Goal: Task Accomplishment & Management: Manage account settings

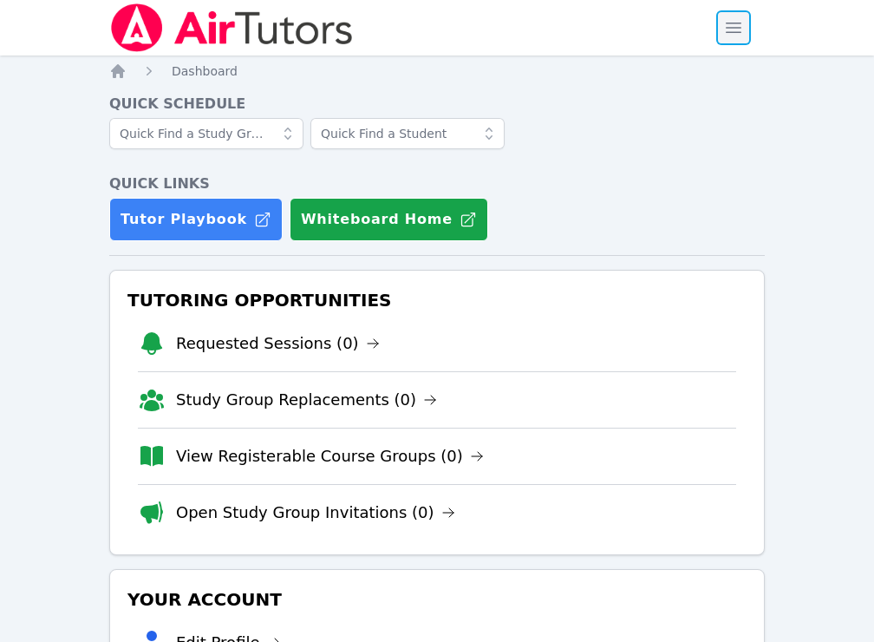
click at [724, 32] on span "button" at bounding box center [733, 28] width 38 height 38
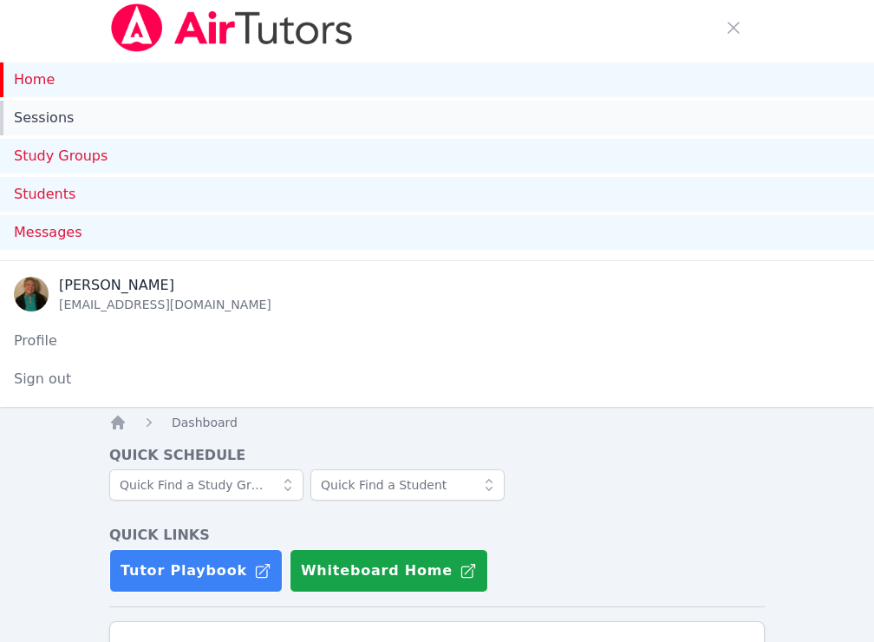
click at [49, 111] on link "Sessions" at bounding box center [437, 118] width 874 height 35
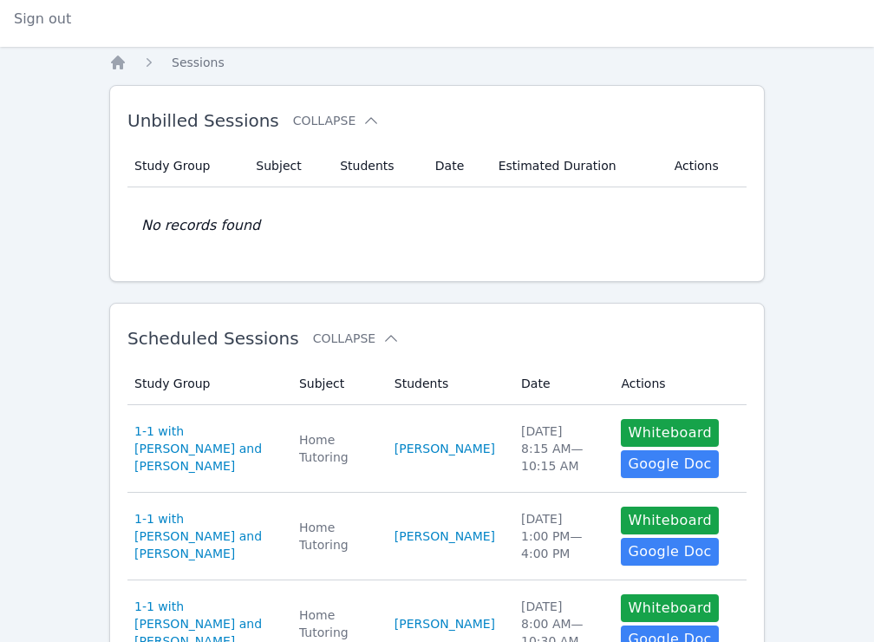
scroll to position [361, 0]
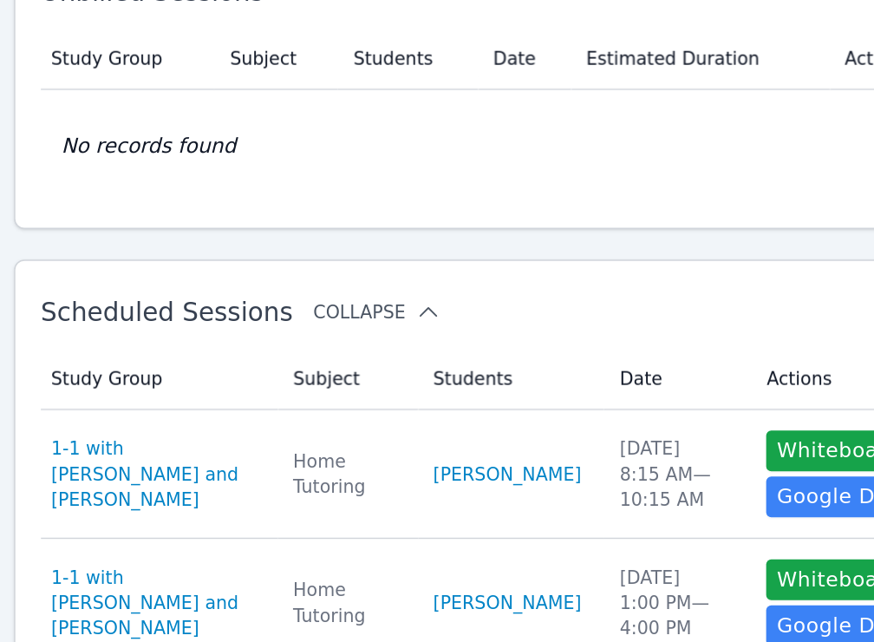
click at [382, 336] on icon at bounding box center [390, 337] width 17 height 17
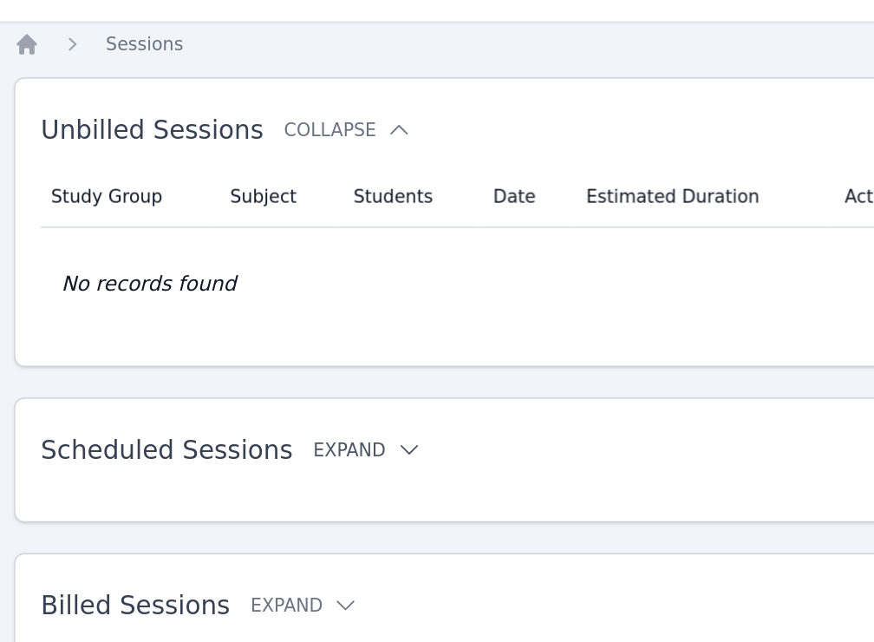
scroll to position [267, 0]
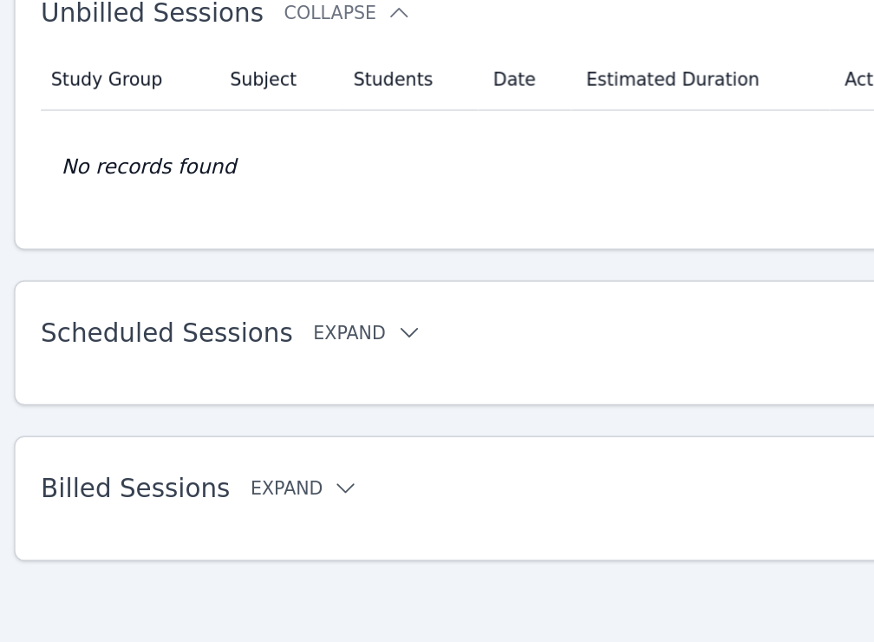
click at [326, 538] on icon at bounding box center [334, 536] width 17 height 17
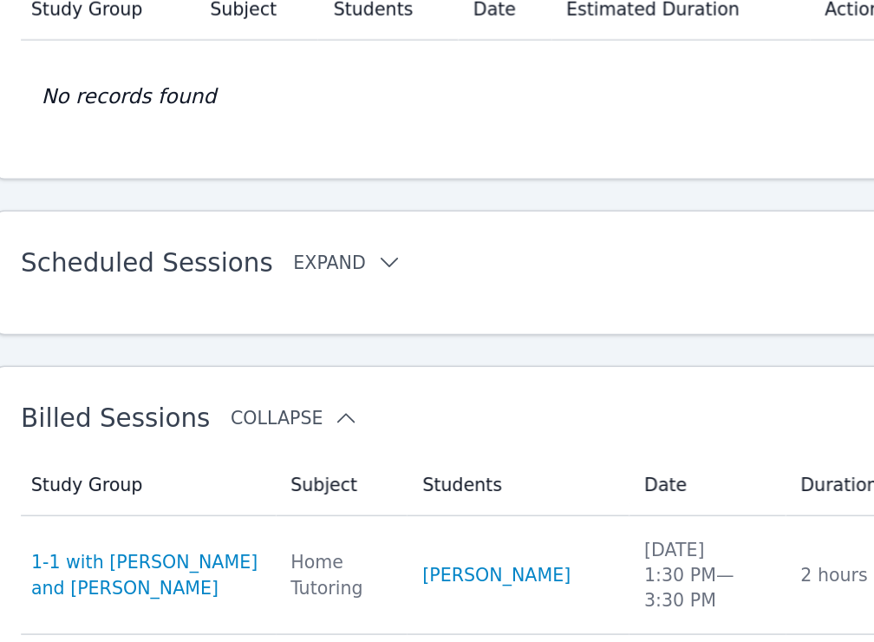
scroll to position [316, 0]
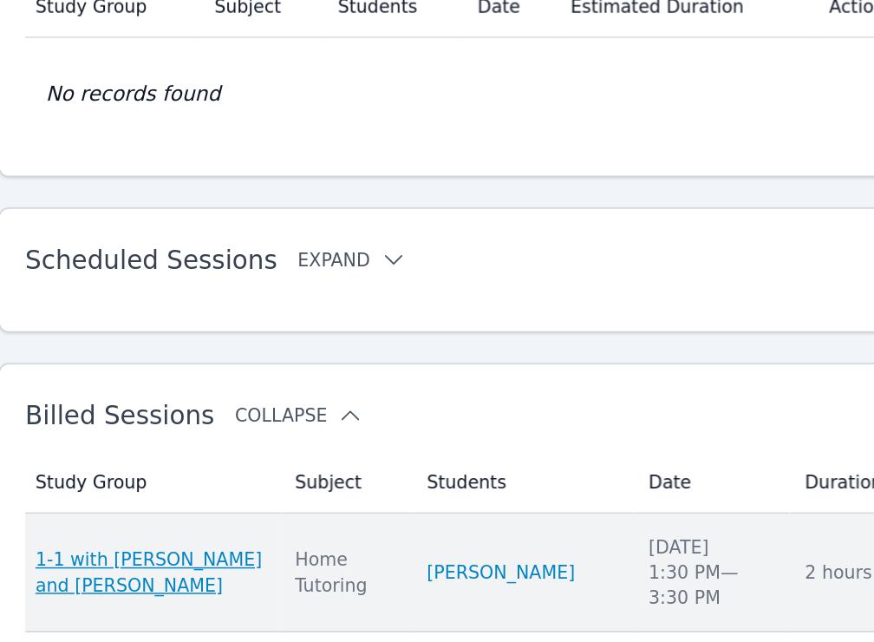
click at [252, 589] on span "1-1 with [PERSON_NAME] and [PERSON_NAME]" at bounding box center [212, 594] width 156 height 35
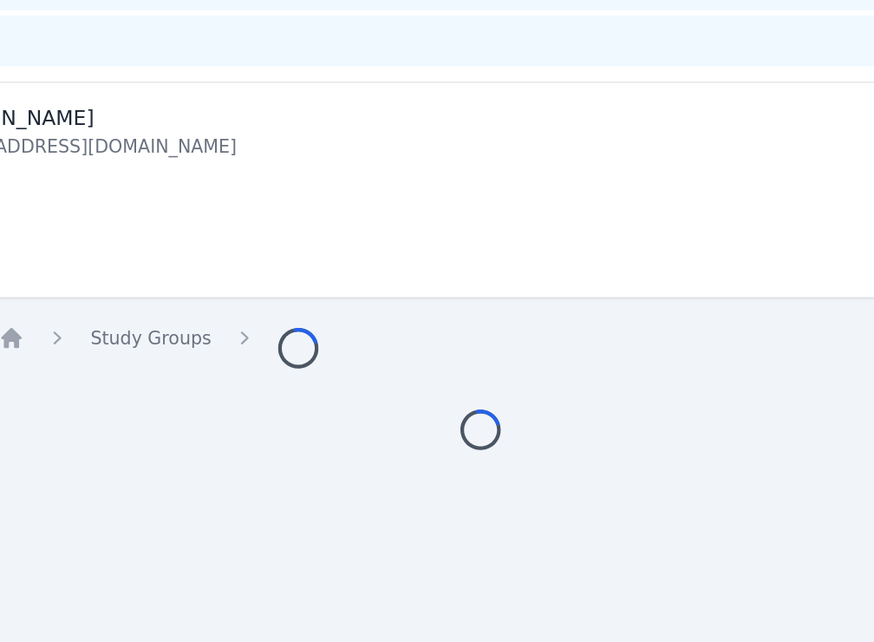
scroll to position [316, 0]
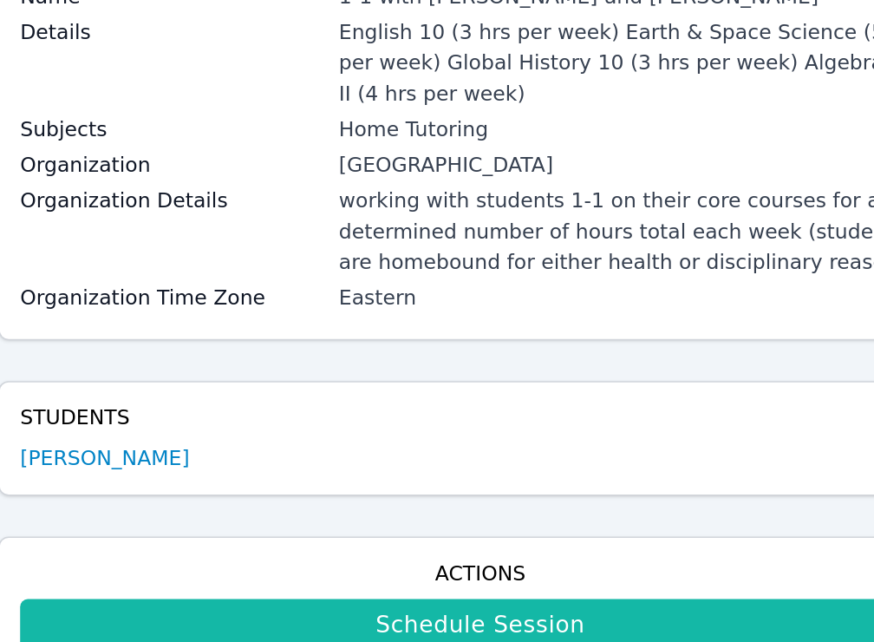
click at [256, 623] on link "Schedule Session" at bounding box center [437, 629] width 626 height 35
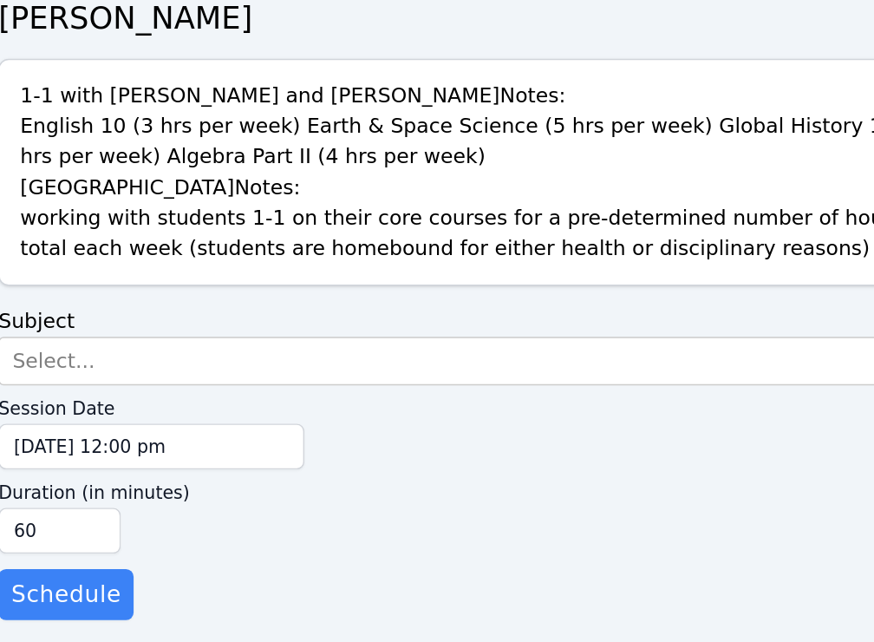
scroll to position [261, 0]
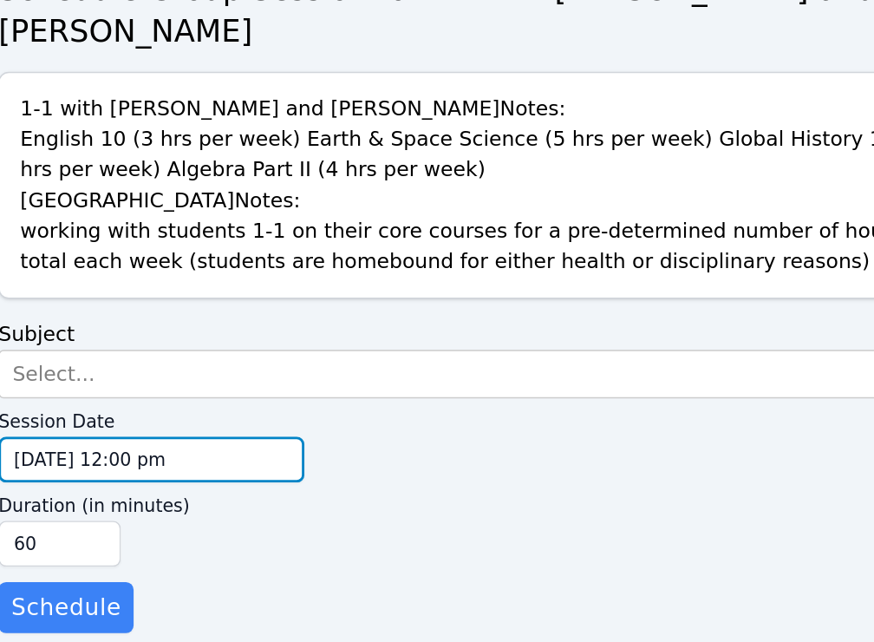
click at [272, 501] on input "09/27/2025 12:00 pm" at bounding box center [213, 516] width 208 height 31
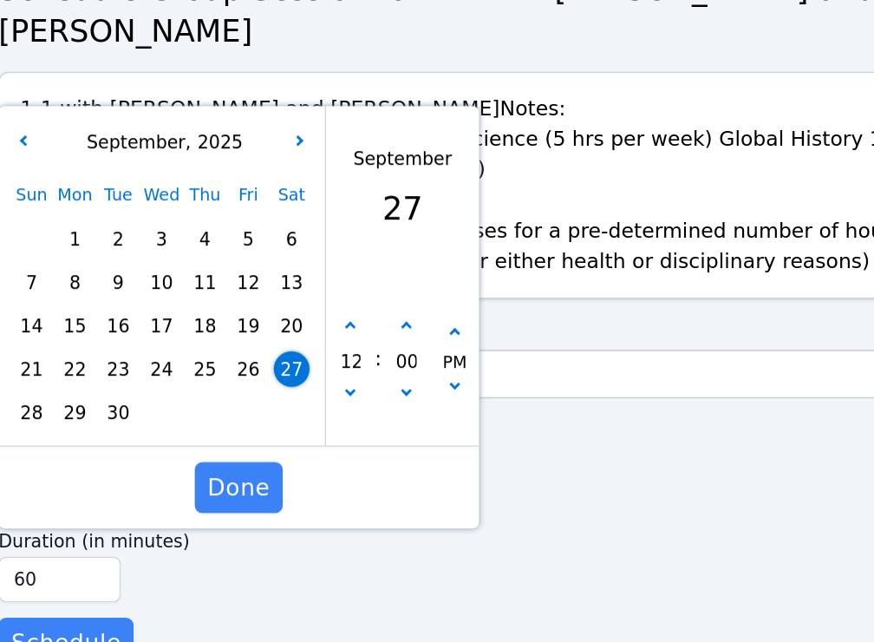
click at [282, 404] on div "Sun Mon Tue Wed Thu Fri Sat 1 2 3 4 5 6 7 8 9 10 11 12 13 14 15 16 17 18 19 20 …" at bounding box center [220, 411] width 206 height 177
click at [277, 443] on span "26" at bounding box center [279, 455] width 24 height 24
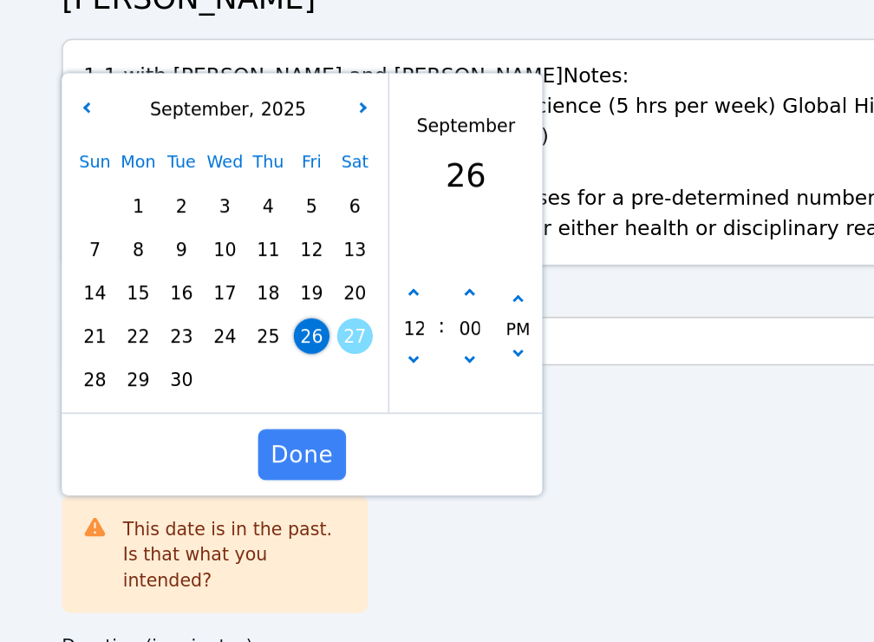
scroll to position [286, 0]
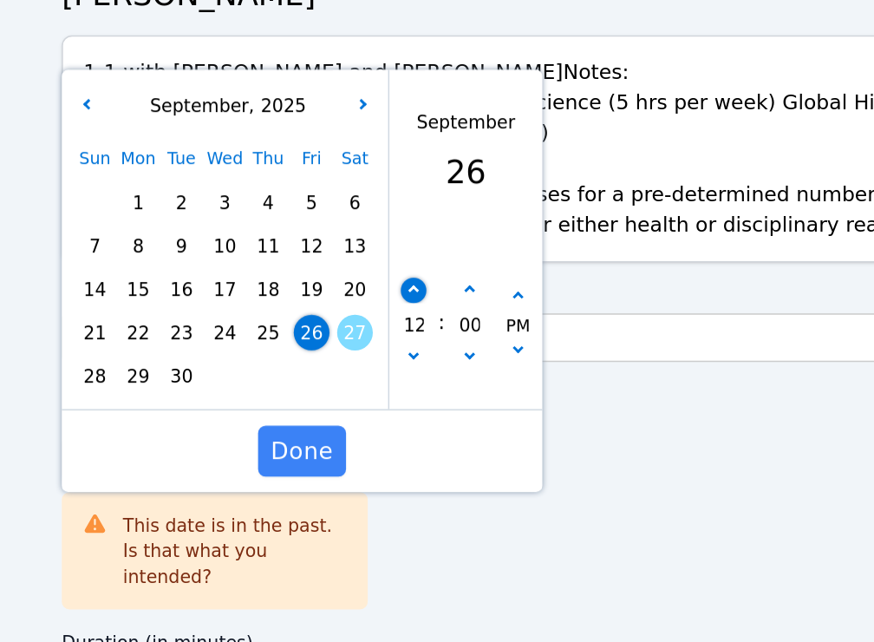
click at [348, 393] on button "button" at bounding box center [348, 401] width 17 height 17
type input "09/26/2025 01:00 pm"
type input "01"
click at [348, 393] on button "button" at bounding box center [348, 401] width 17 height 17
type input "09/26/2025 02:00 pm"
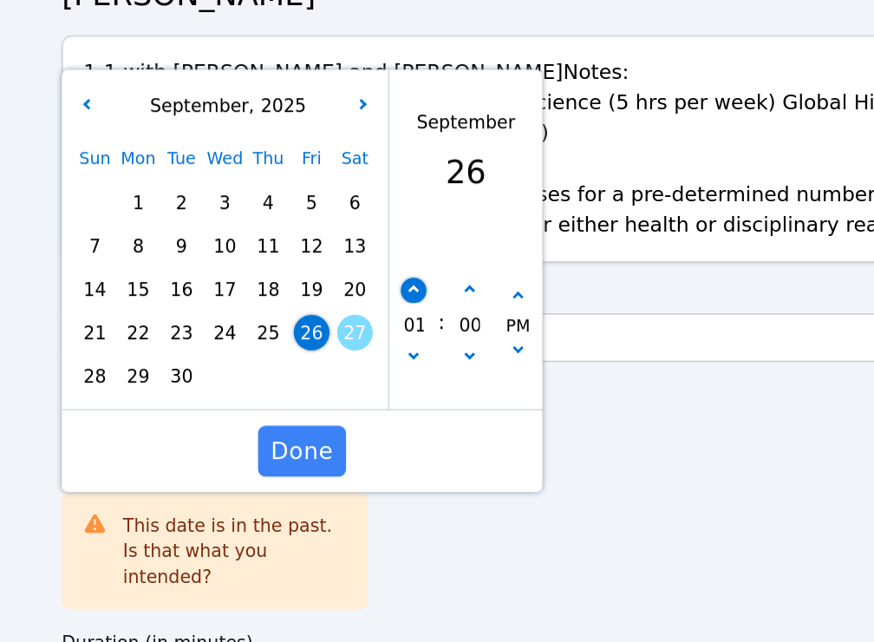
type input "02"
click at [348, 393] on button "button" at bounding box center [348, 401] width 17 height 17
type input "09/26/2025 03:00 pm"
type input "03"
click at [381, 393] on button "button" at bounding box center [386, 401] width 17 height 17
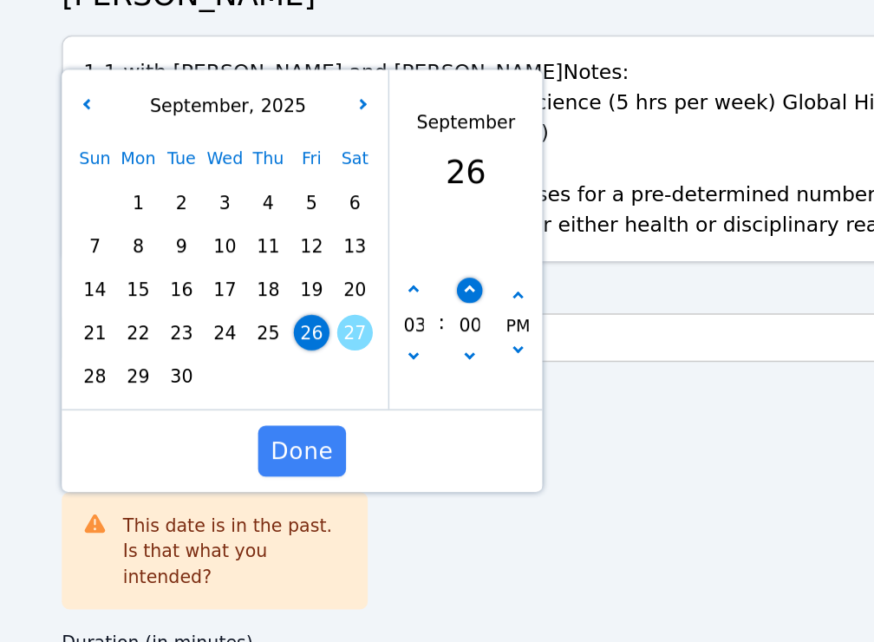
type input "09/26/2025 03:05 pm"
type input "05"
click at [381, 393] on button "button" at bounding box center [386, 401] width 17 height 17
type input "09/26/2025 03:10 pm"
type input "10"
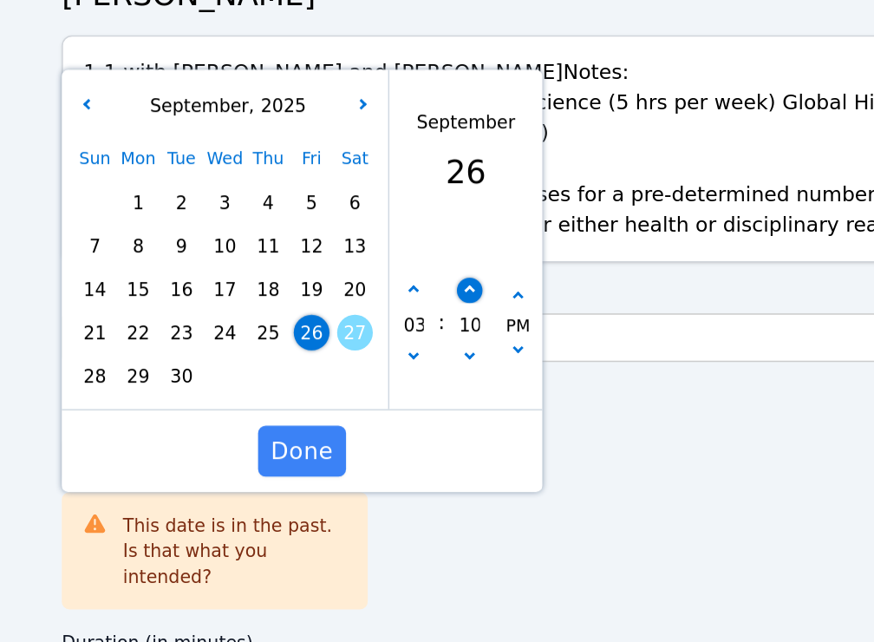
click at [381, 393] on button "button" at bounding box center [386, 401] width 17 height 17
type input "09/26/2025 03:15 pm"
type input "15"
click at [381, 393] on button "button" at bounding box center [386, 401] width 17 height 17
type input "09/26/2025 03:20 pm"
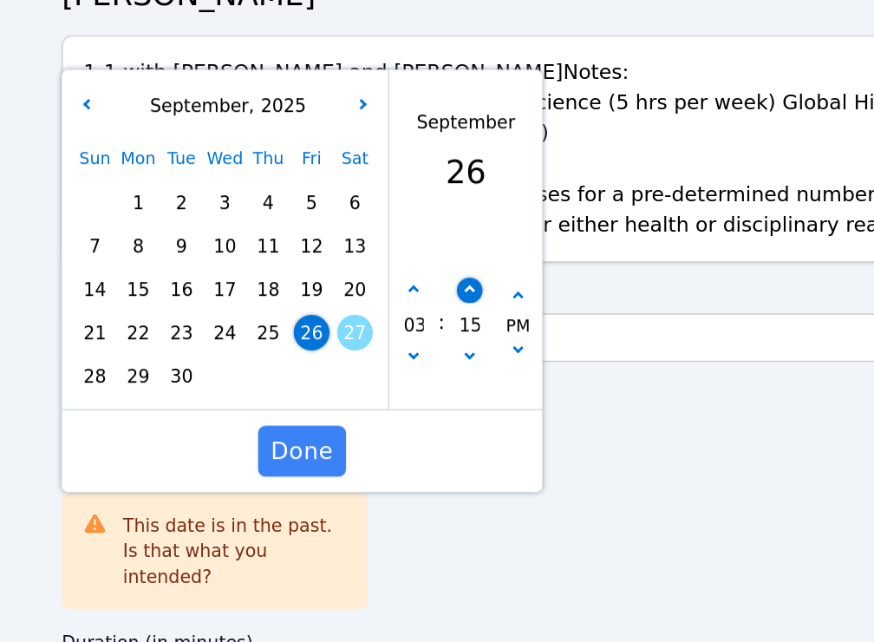
type input "20"
click at [381, 393] on button "button" at bounding box center [386, 401] width 17 height 17
type input "09/26/2025 03:25 pm"
type input "25"
click at [381, 393] on button "button" at bounding box center [386, 401] width 17 height 17
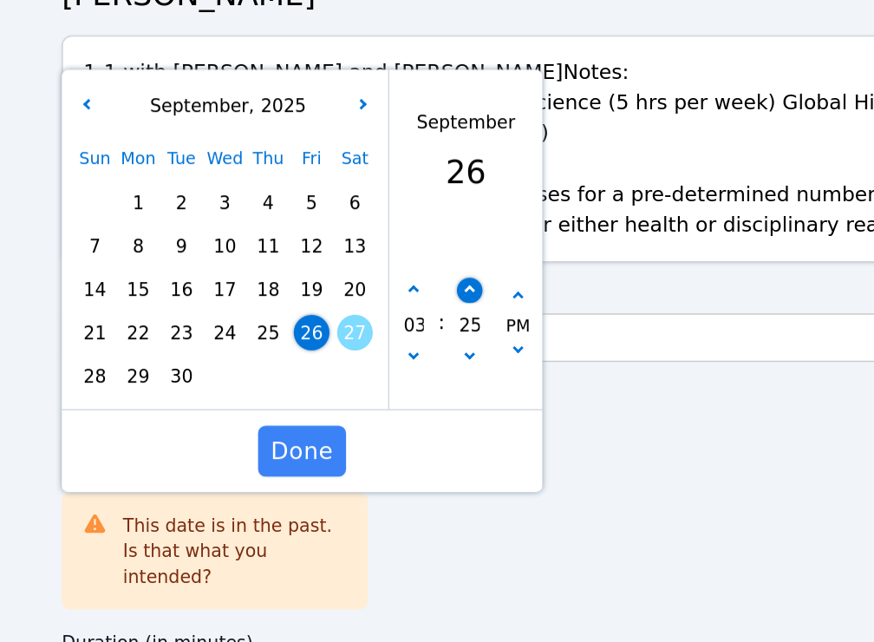
type input "09/26/2025 03:30 pm"
type input "30"
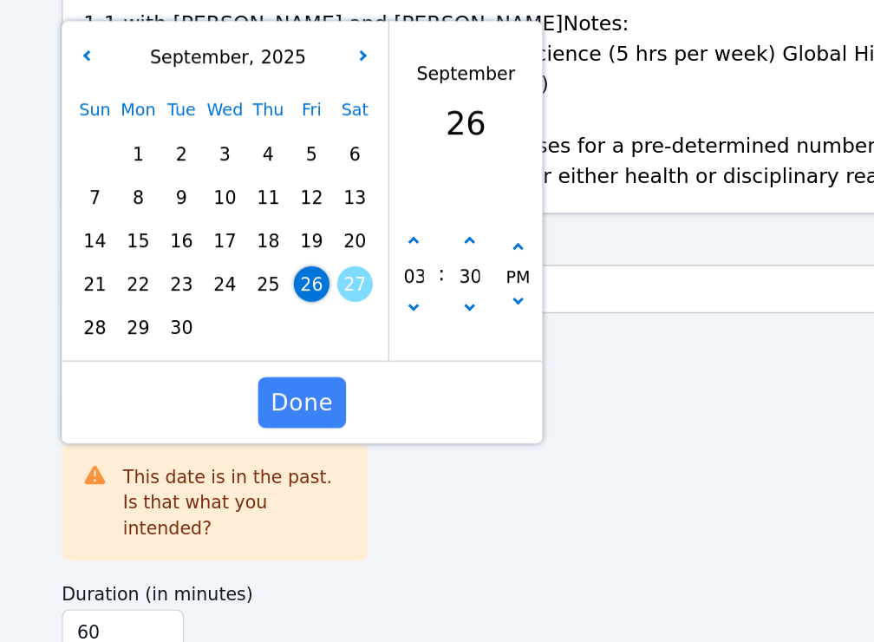
scroll to position [323, 0]
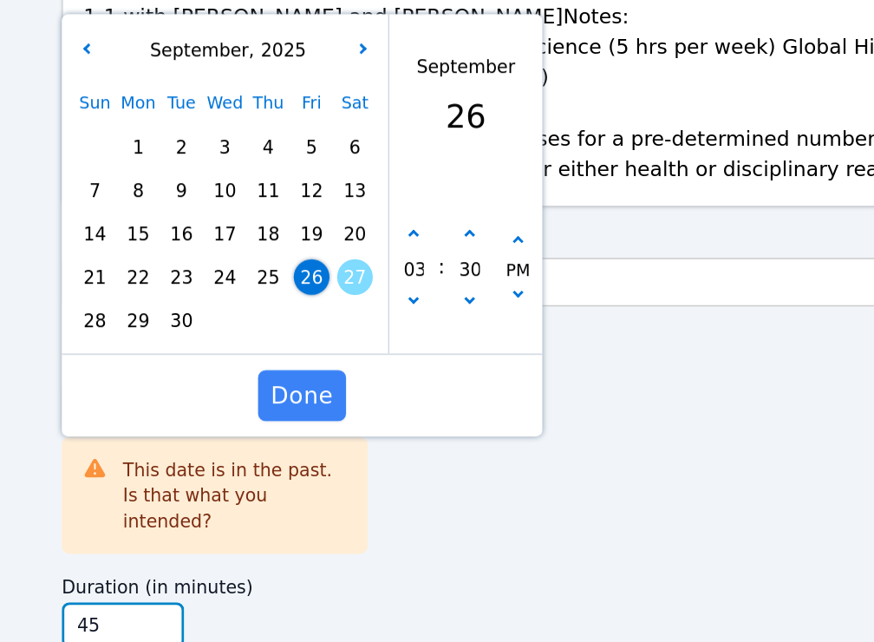
click at [175, 614] on input "45" at bounding box center [150, 629] width 83 height 31
type input "30"
click at [175, 614] on input "30" at bounding box center [150, 629] width 83 height 31
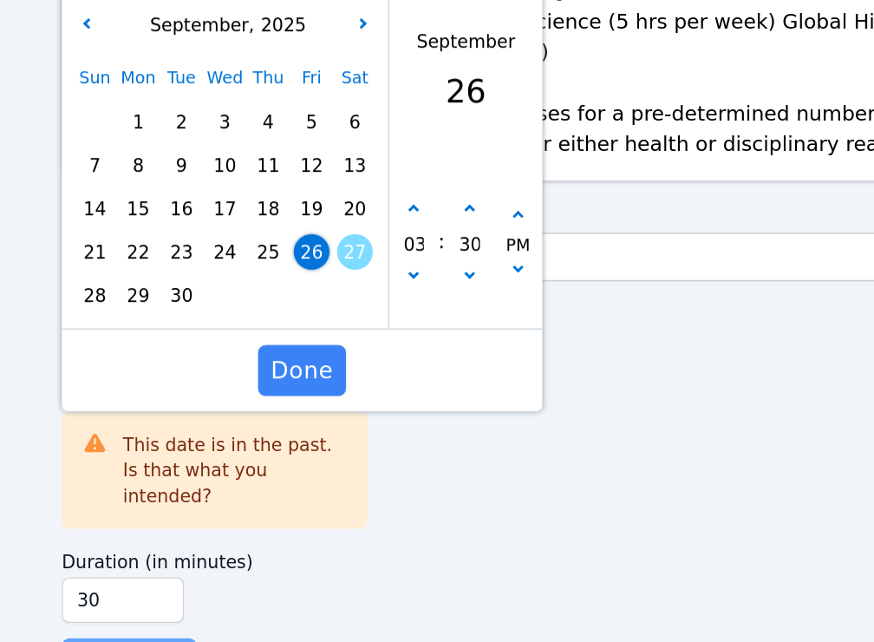
scroll to position [341, 0]
click at [275, 444] on span "Done" at bounding box center [272, 456] width 42 height 24
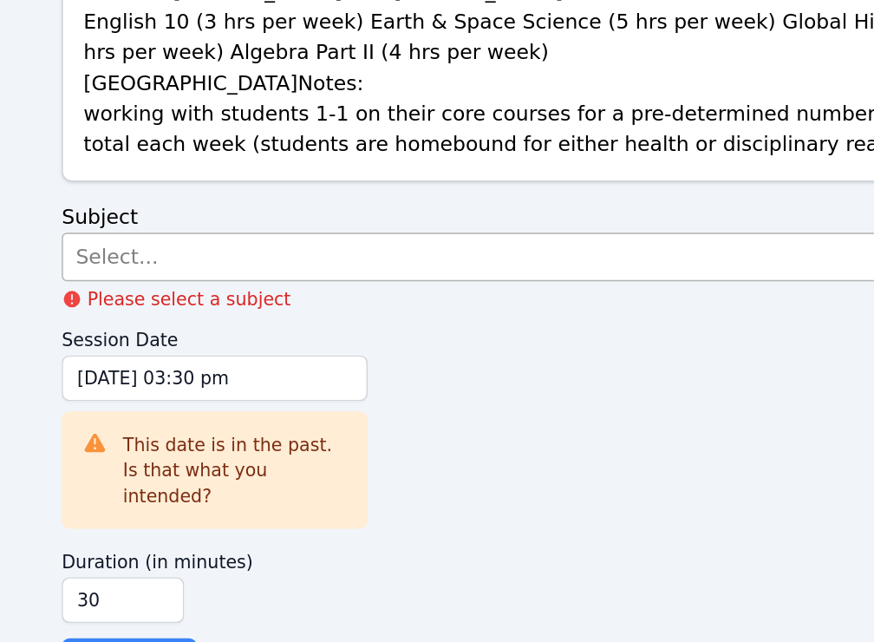
click at [233, 363] on div "Select..." at bounding box center [421, 378] width 622 height 31
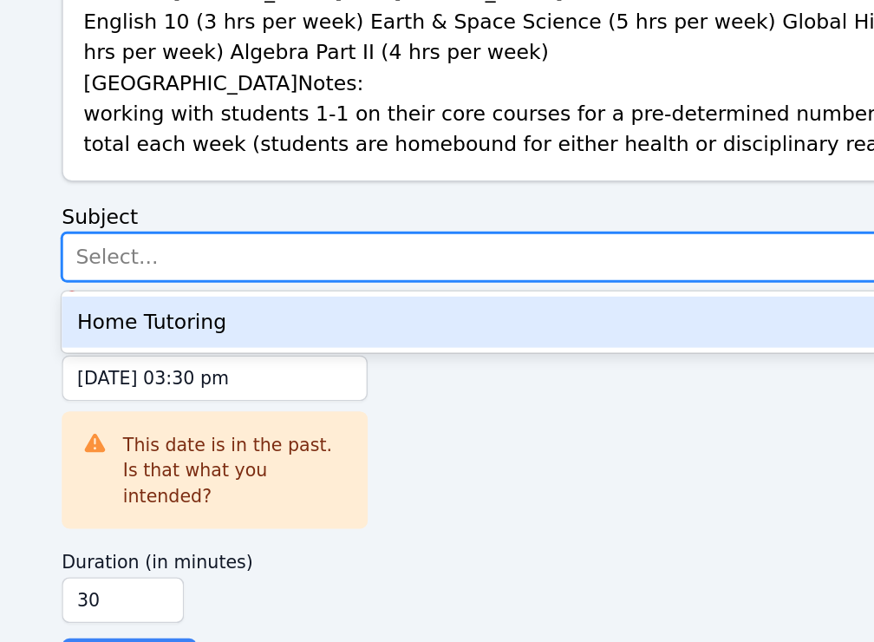
click at [229, 406] on div "Home Tutoring" at bounding box center [436, 423] width 655 height 35
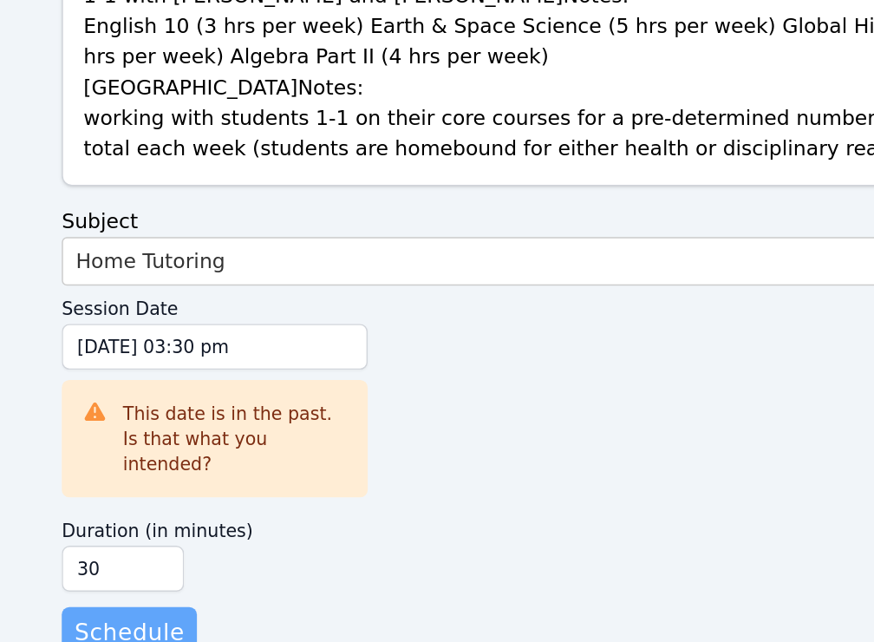
click at [162, 623] on span "Schedule" at bounding box center [155, 635] width 75 height 24
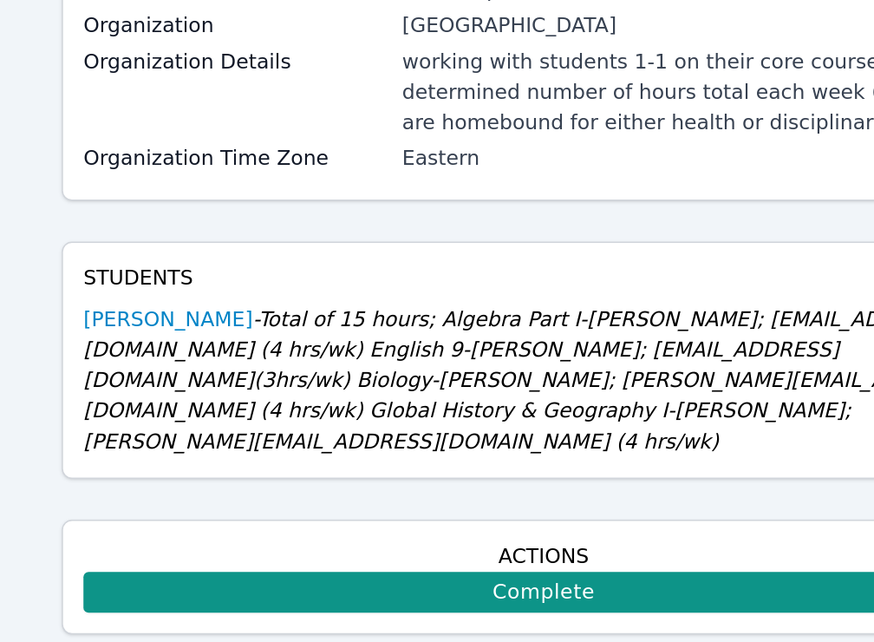
scroll to position [462, 0]
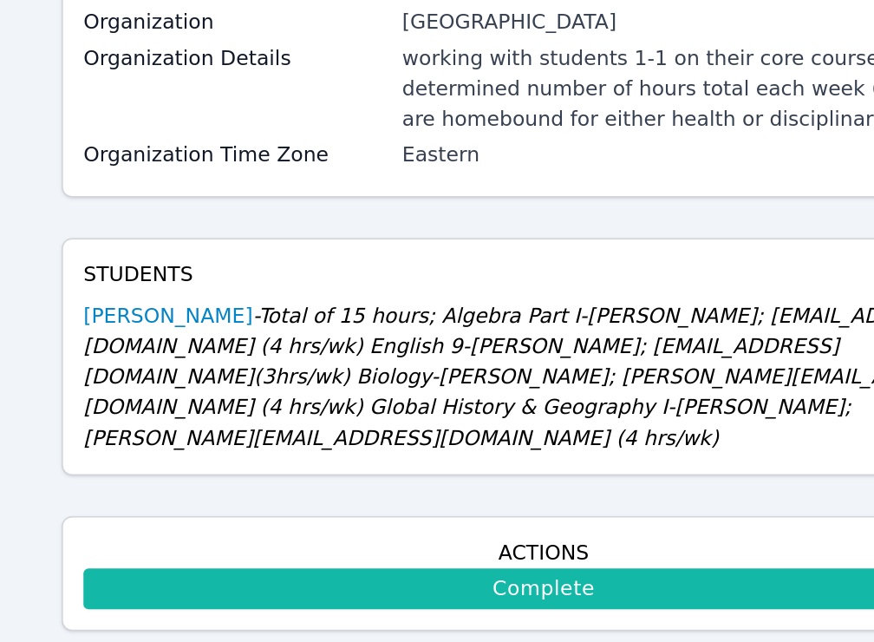
click at [272, 591] on link "Complete" at bounding box center [437, 605] width 626 height 28
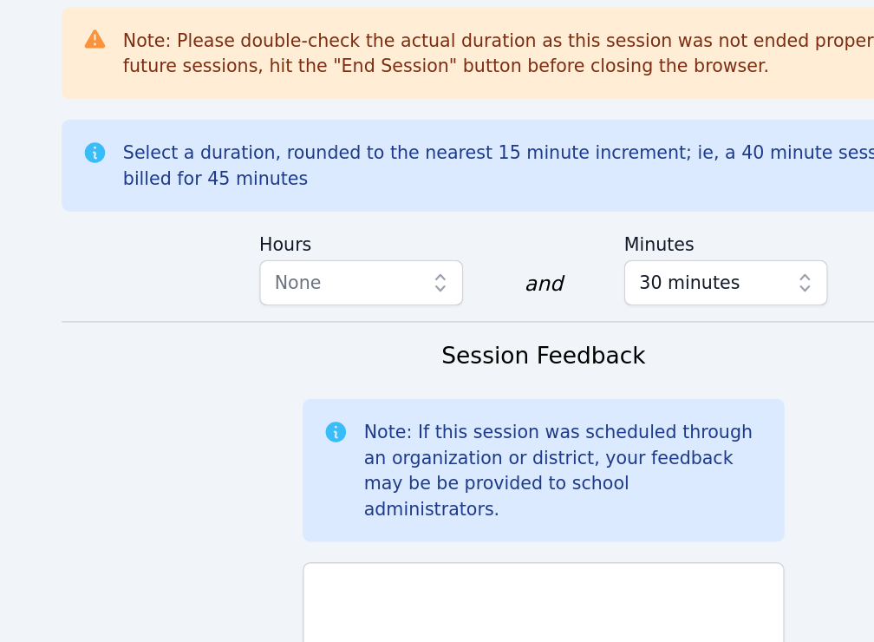
scroll to position [1406, 0]
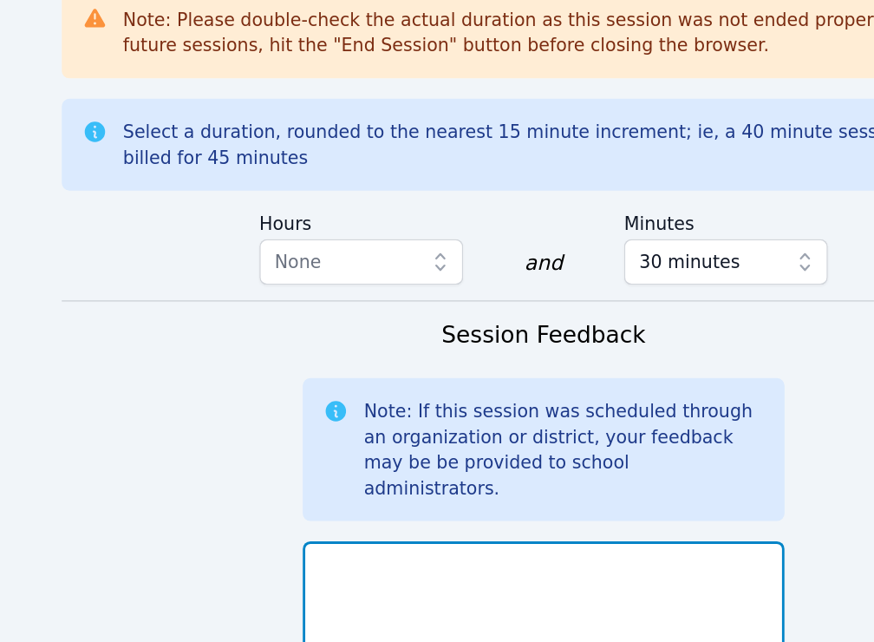
click at [349, 572] on textarea at bounding box center [437, 619] width 328 height 94
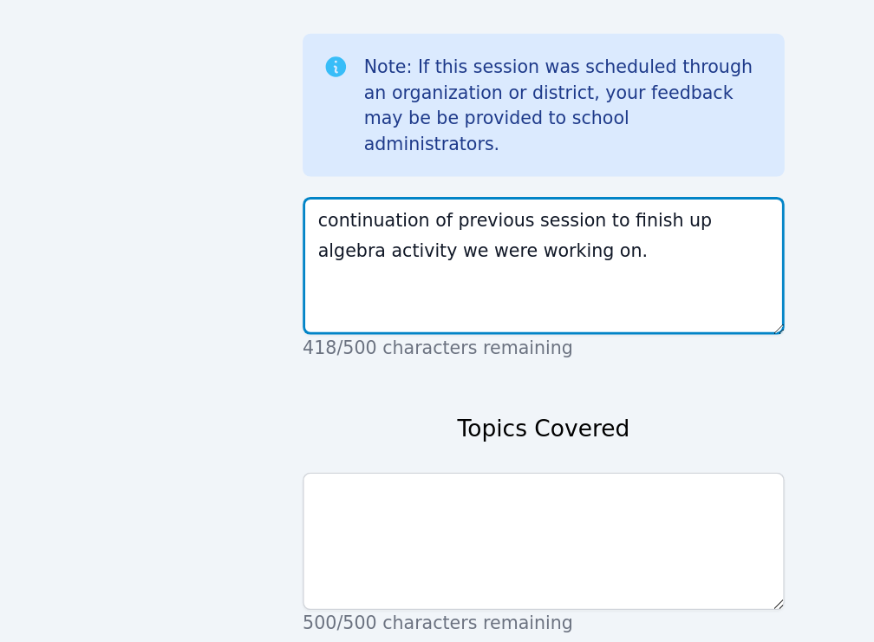
scroll to position [1649, 0]
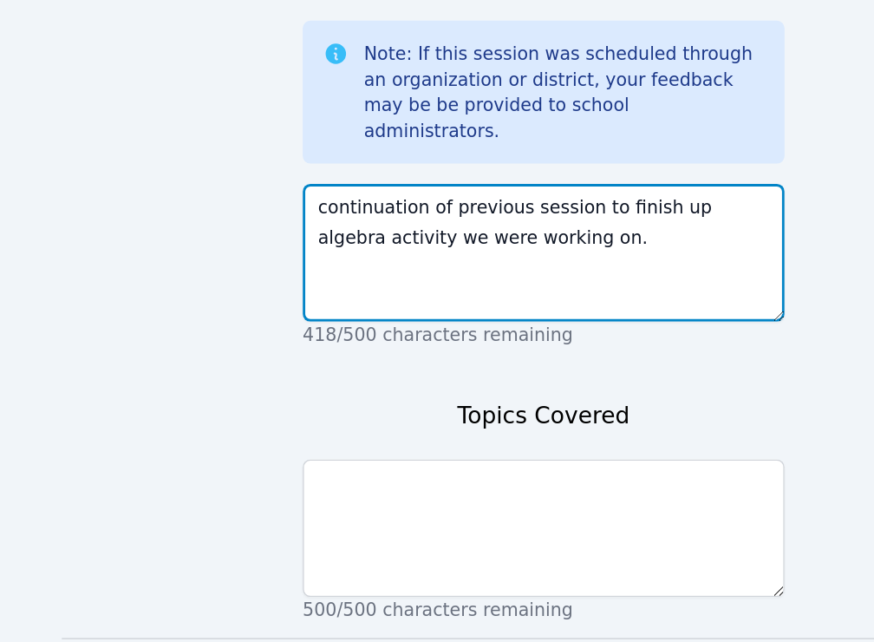
type textarea "continuation of previous session to finish up algebra activity we were working …"
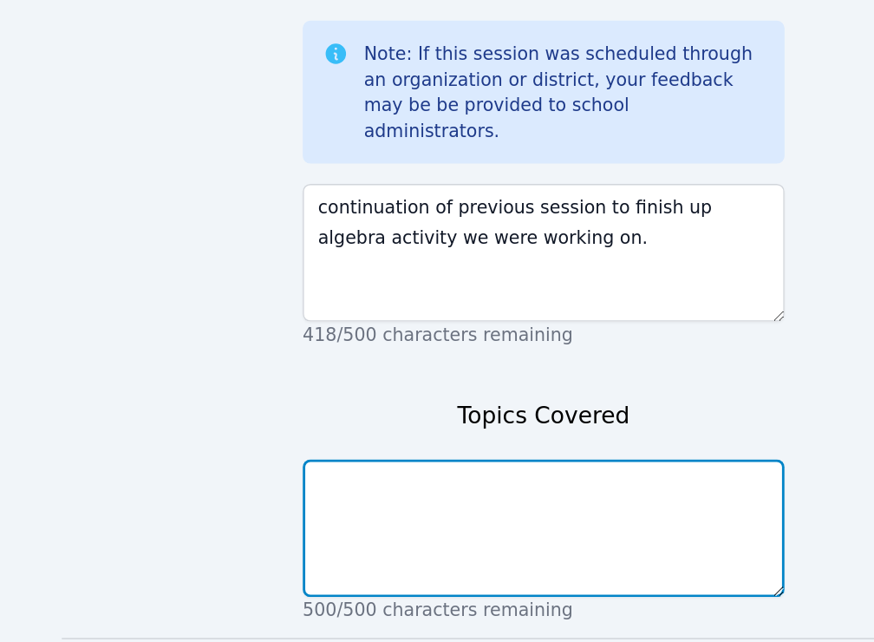
click at [358, 527] on textarea at bounding box center [437, 564] width 328 height 94
type textarea "Algebra exponential functions"
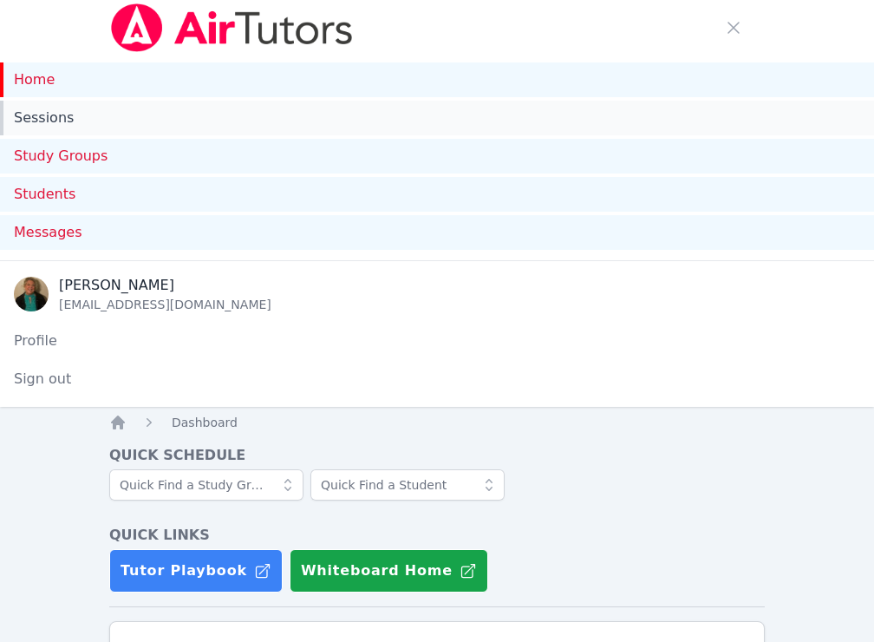
click at [51, 115] on link "Sessions" at bounding box center [437, 118] width 874 height 35
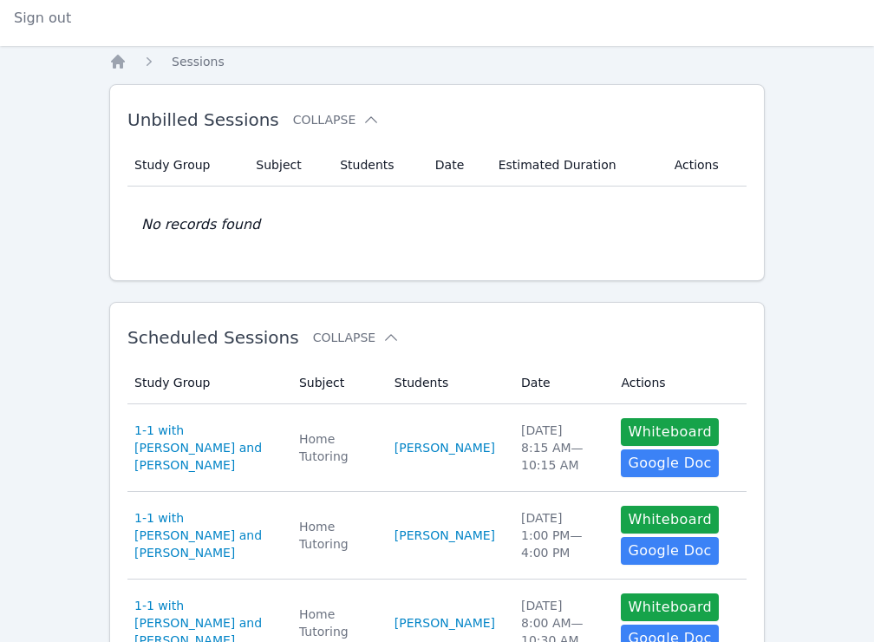
scroll to position [363, 0]
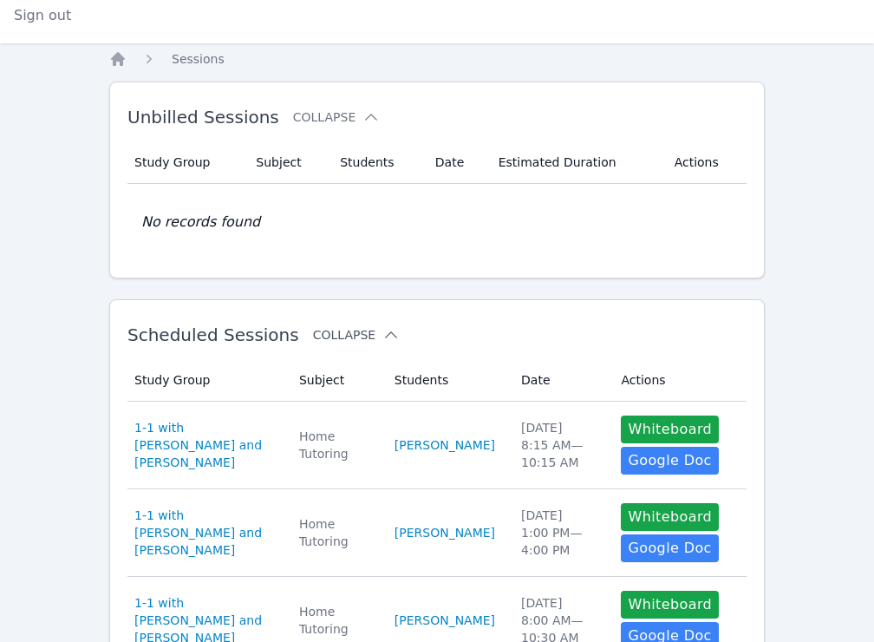
click at [359, 336] on button "Collapse" at bounding box center [356, 334] width 87 height 17
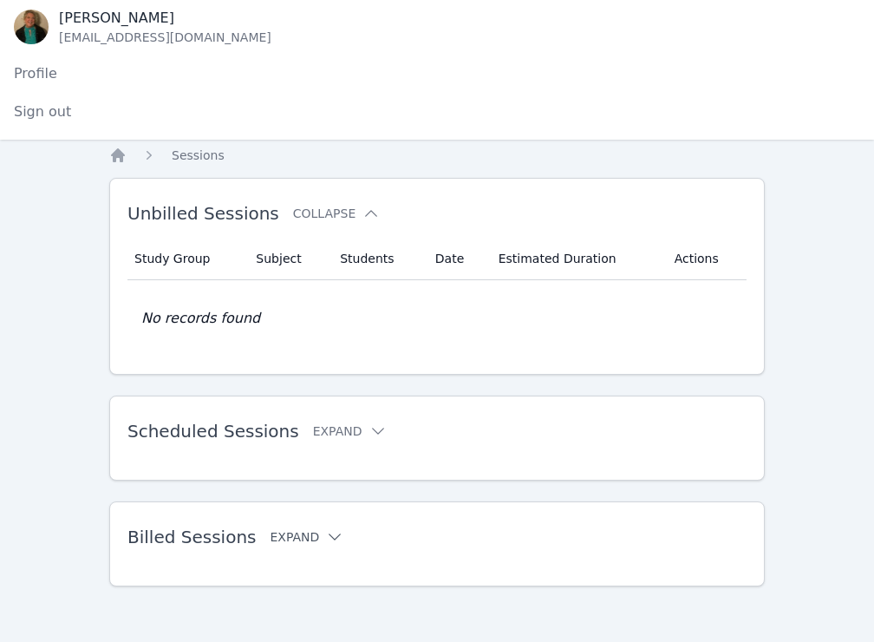
click at [308, 533] on button "Expand" at bounding box center [307, 536] width 74 height 17
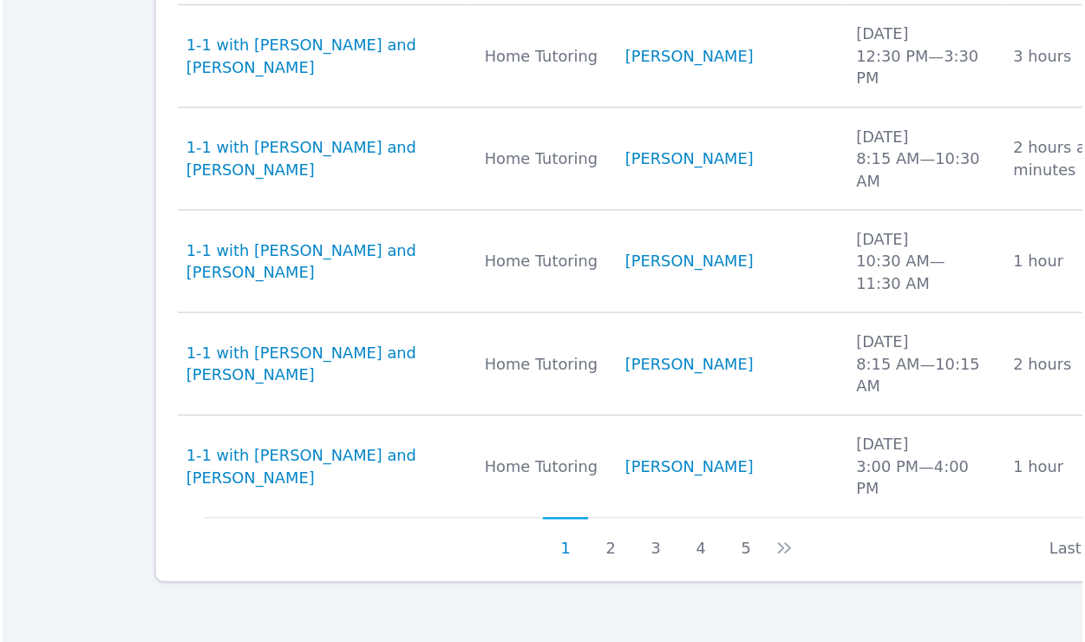
scroll to position [817, 0]
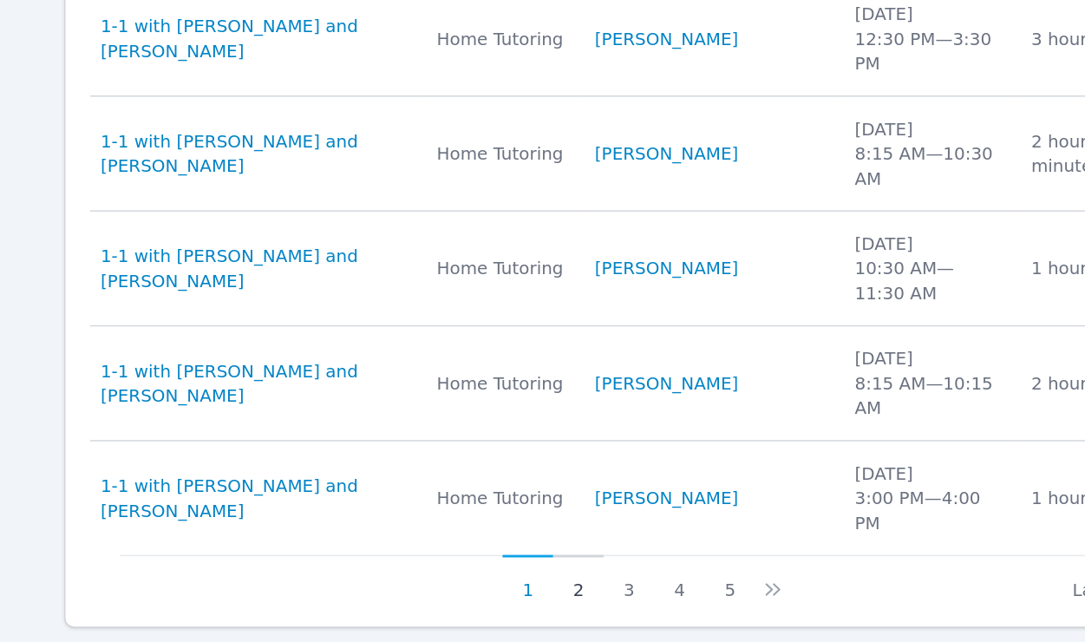
click at [498, 568] on button "2" at bounding box center [497, 576] width 36 height 33
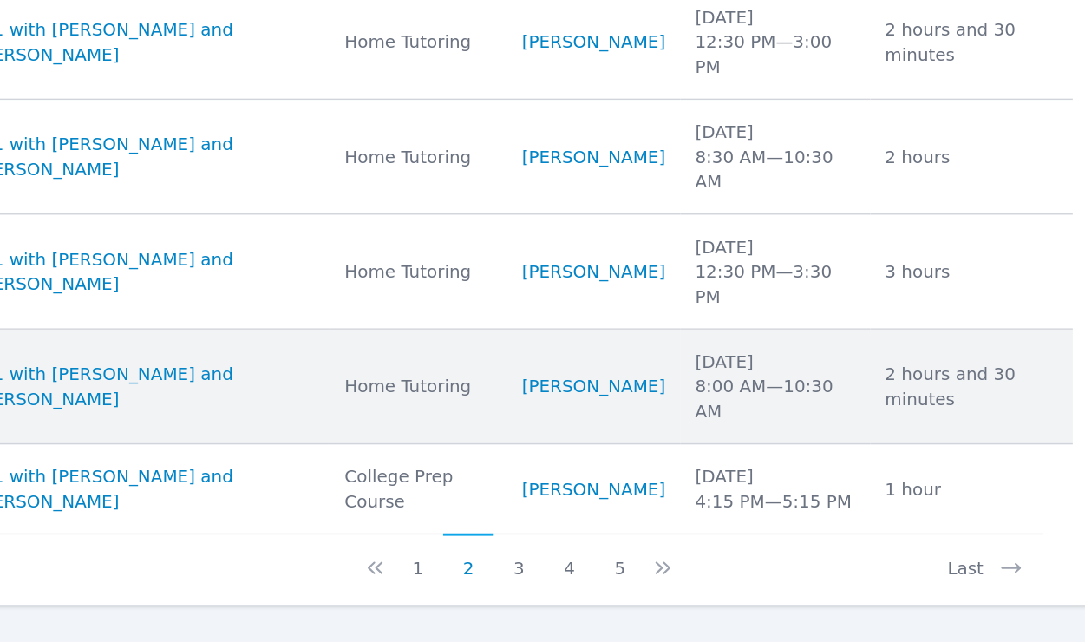
scroll to position [749, 0]
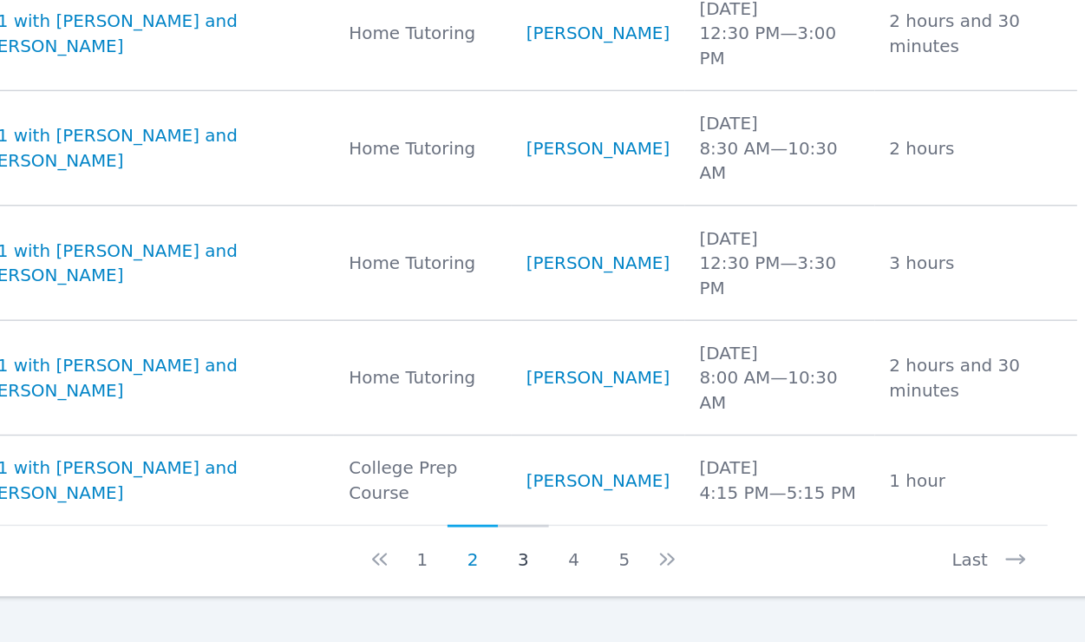
click at [548, 582] on button "3" at bounding box center [543, 574] width 36 height 33
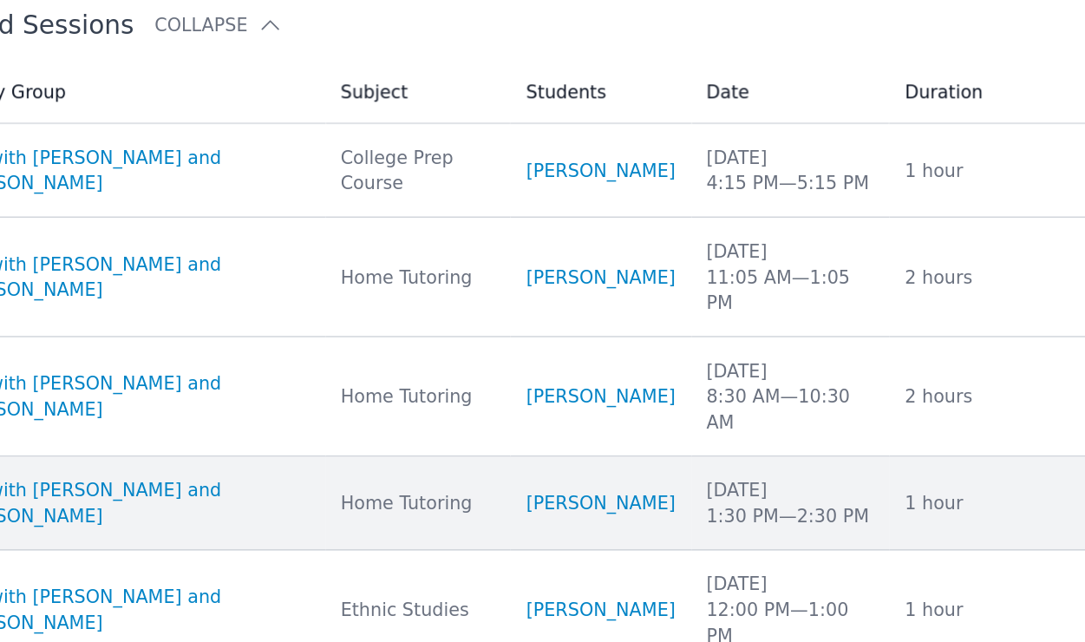
scroll to position [233, 0]
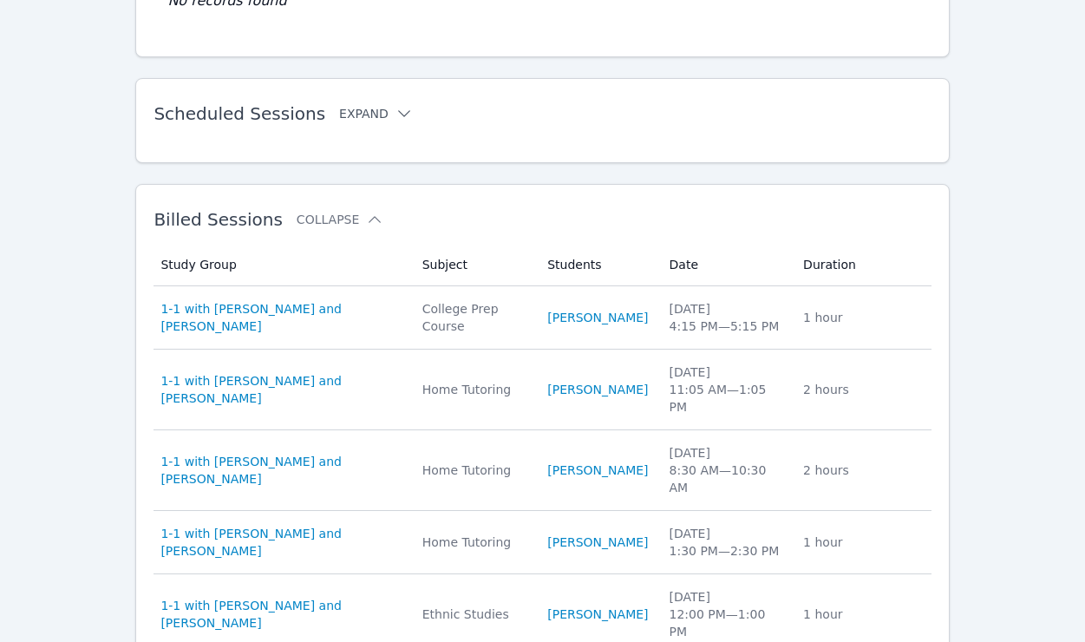
click at [395, 114] on icon at bounding box center [403, 113] width 17 height 17
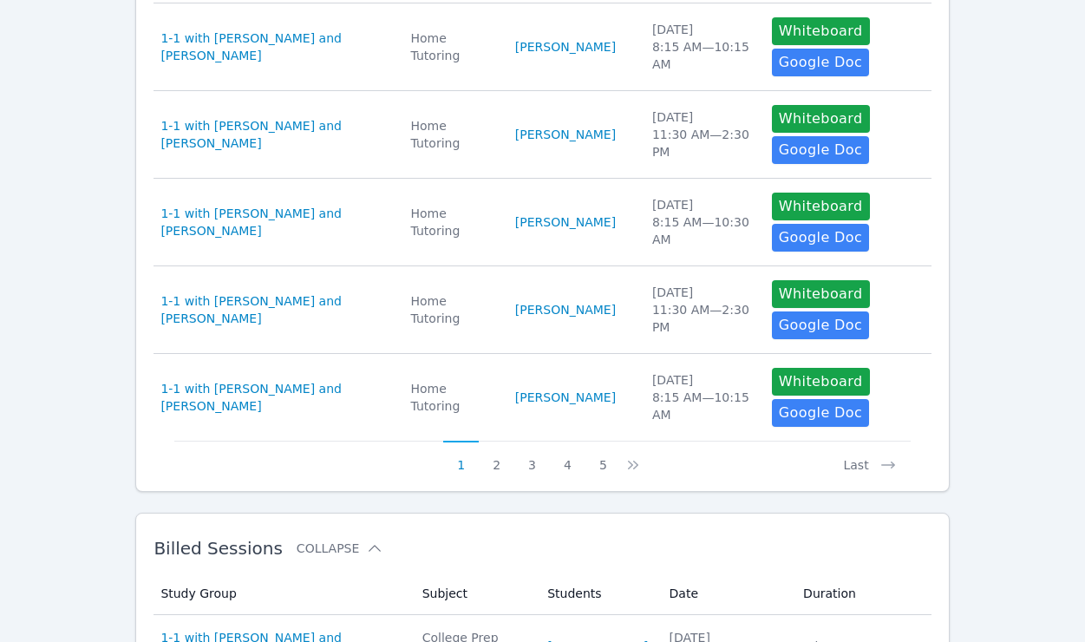
scroll to position [896, 0]
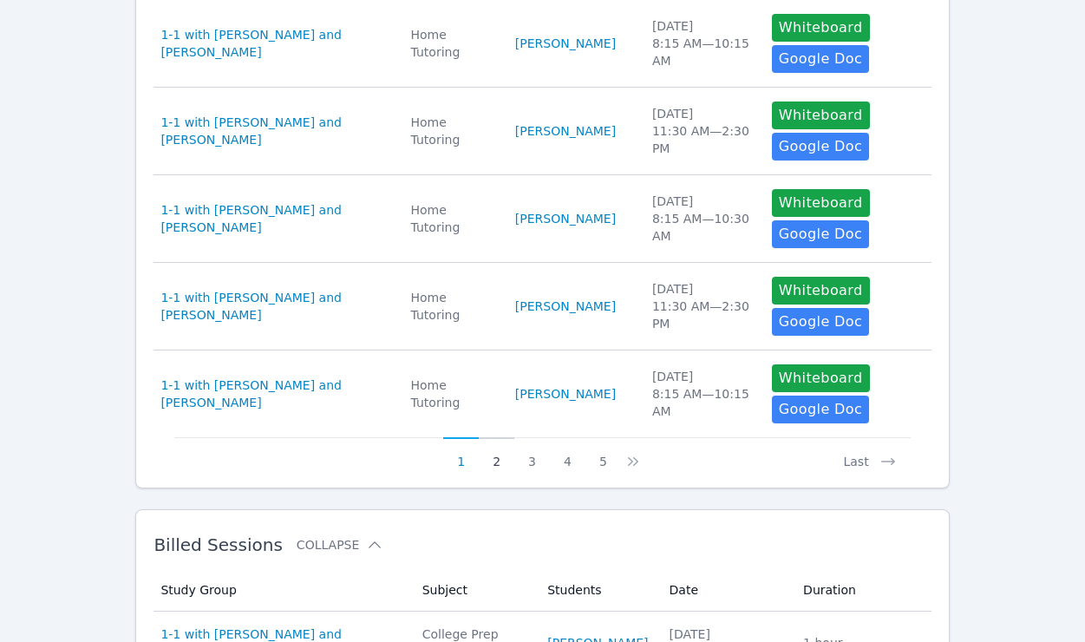
click at [499, 461] on button "2" at bounding box center [497, 453] width 36 height 33
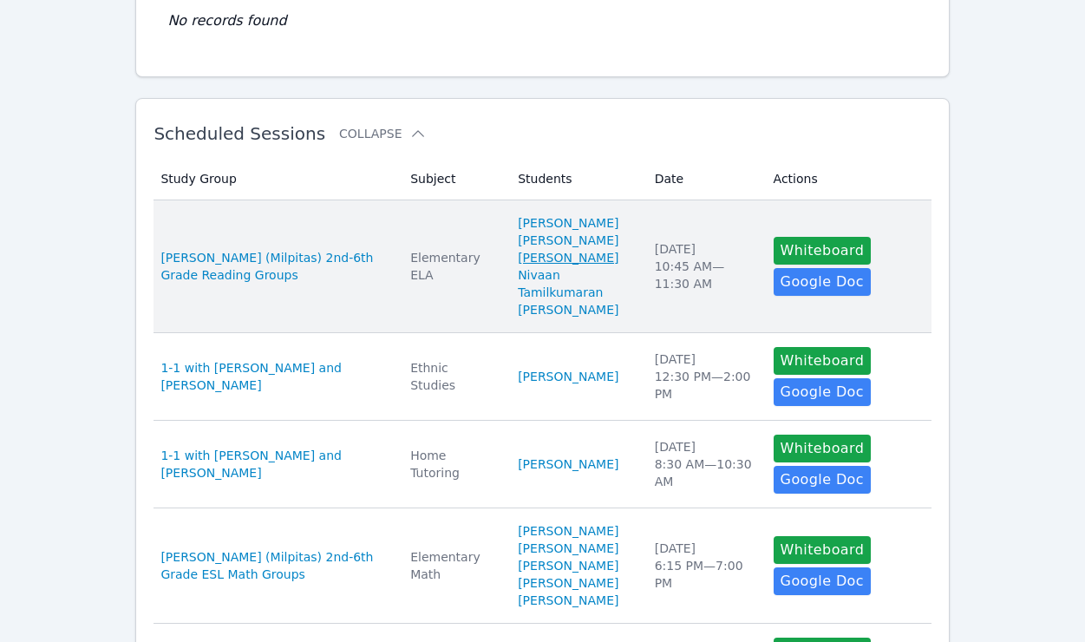
scroll to position [214, 0]
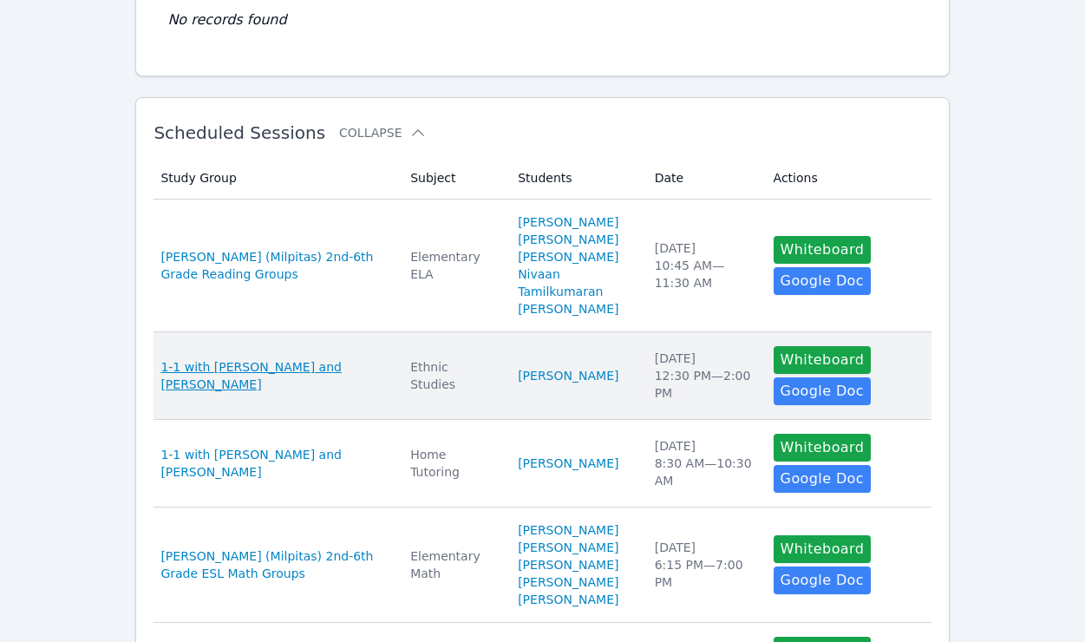
click at [284, 358] on span "1-1 with Jeremiah Paulino-Grant and Amy Ayers" at bounding box center [274, 375] width 229 height 35
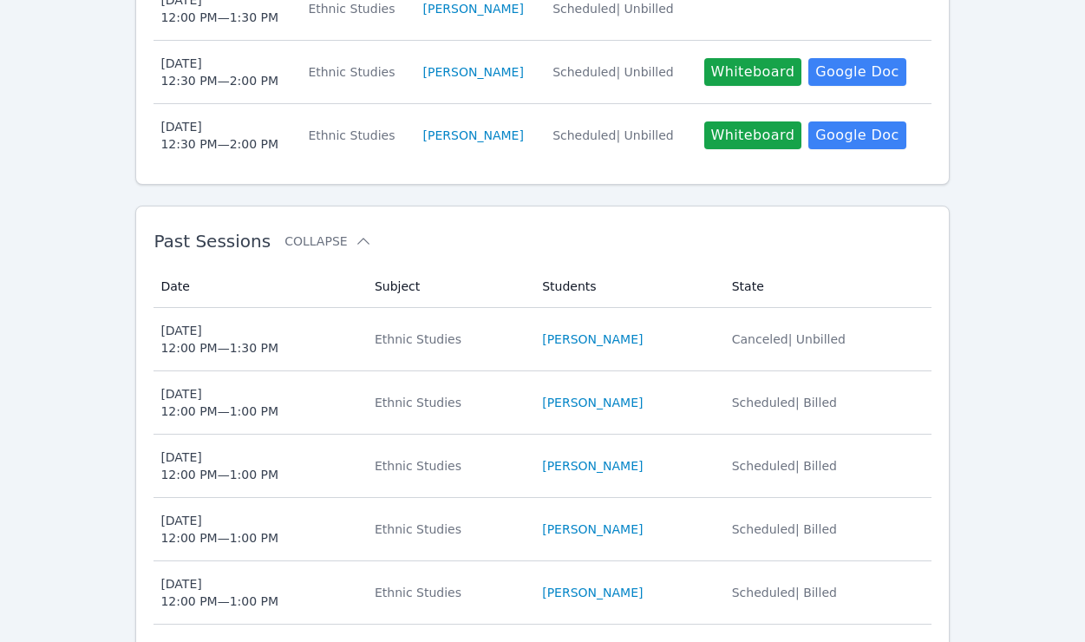
scroll to position [623, 0]
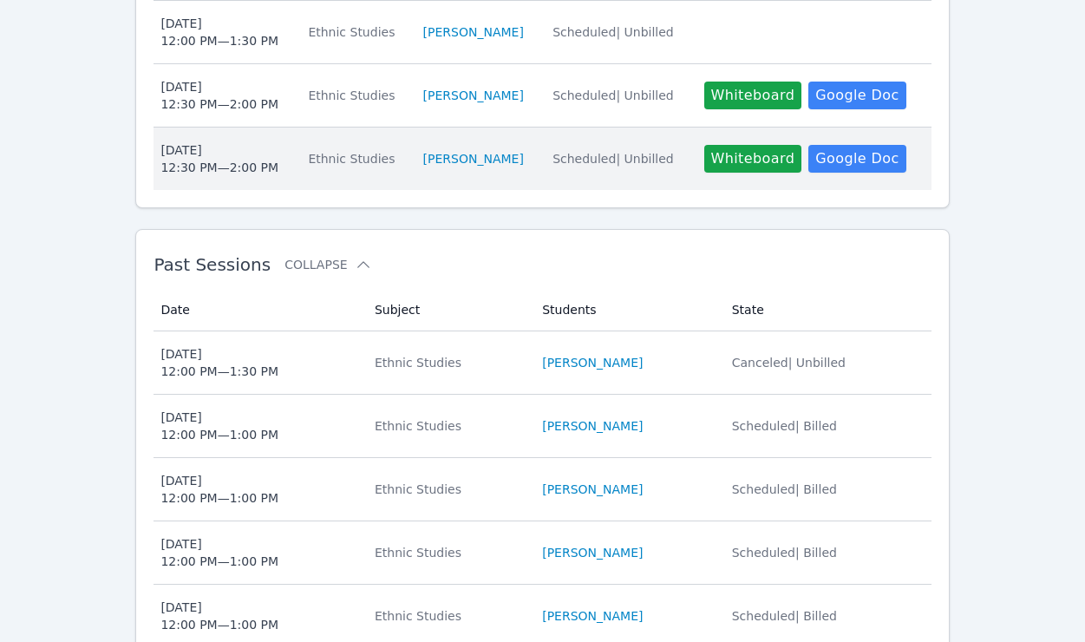
click at [255, 161] on div "Fri Oct 3 12:30 PM — 2:00 PM" at bounding box center [219, 158] width 118 height 35
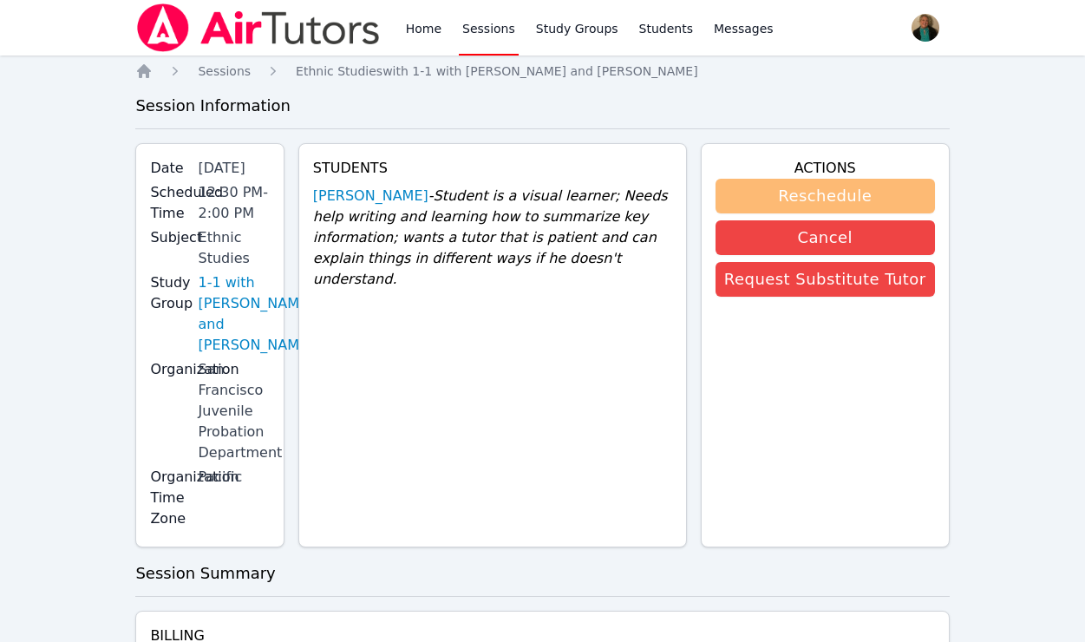
click at [772, 188] on button "Reschedule" at bounding box center [824, 196] width 219 height 35
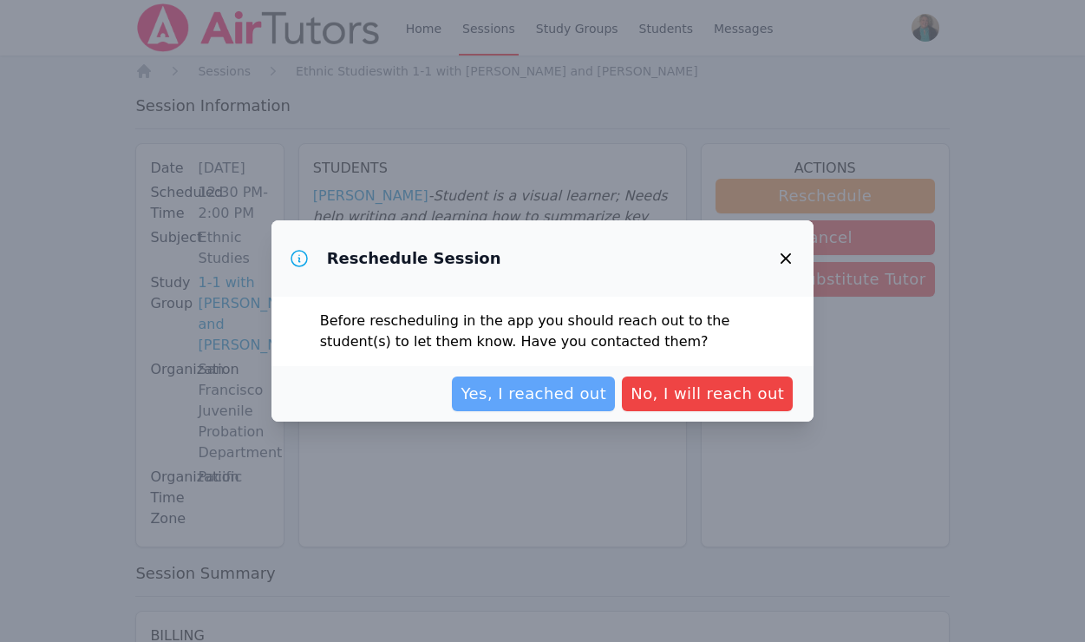
click at [550, 398] on span "Yes, I reached out" at bounding box center [533, 393] width 146 height 24
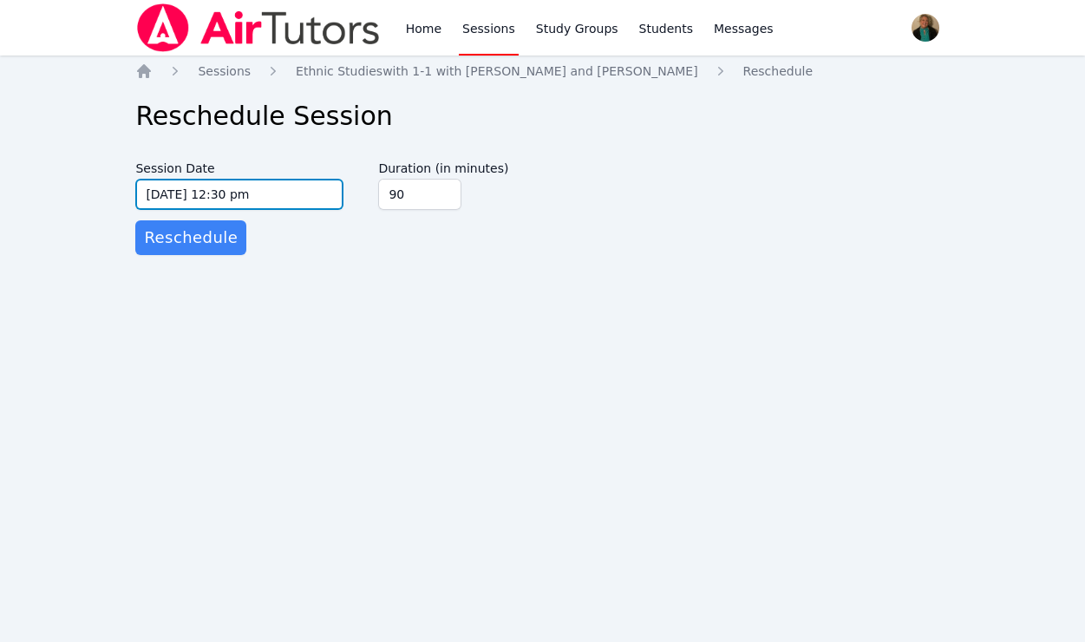
click at [339, 193] on input "10/03/2025 12:30 pm" at bounding box center [239, 194] width 208 height 31
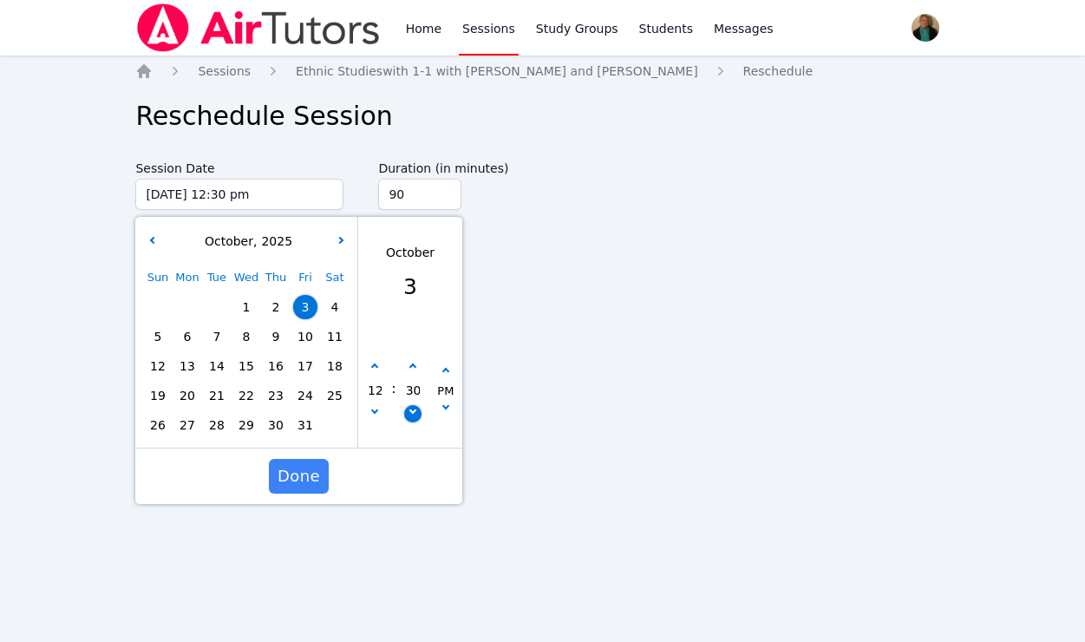
click at [412, 408] on icon "button" at bounding box center [412, 410] width 7 height 7
type input "10/03/2025 12:25 pm"
type input "25"
click at [412, 408] on icon "button" at bounding box center [412, 410] width 7 height 7
type input "10/03/2025 12:20 pm"
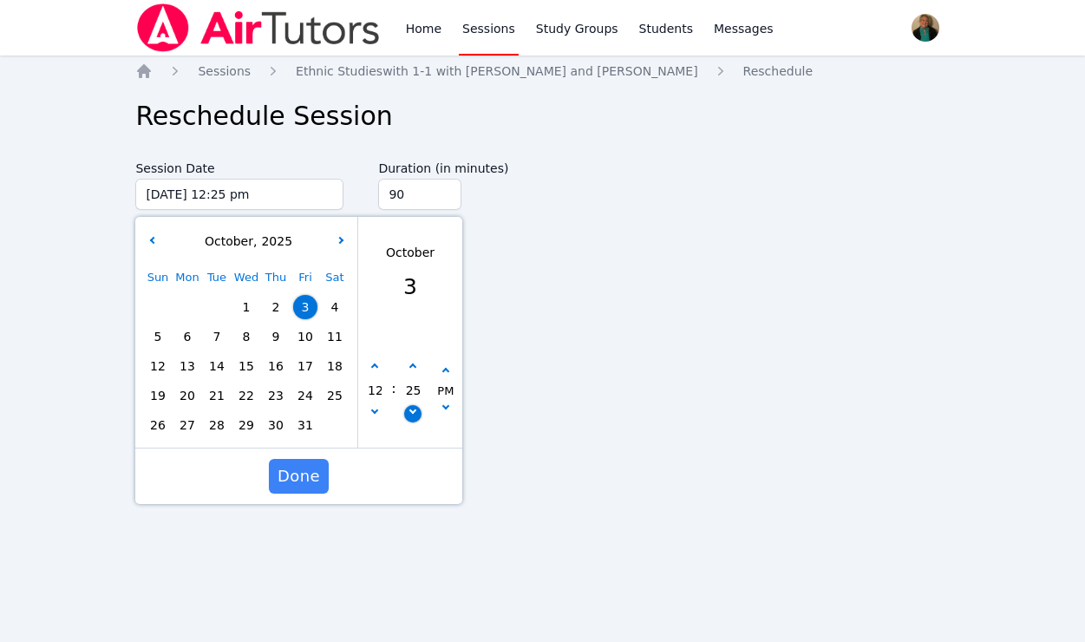
type input "20"
click at [412, 408] on icon "button" at bounding box center [412, 410] width 7 height 7
type input "10/03/2025 12:15 pm"
type input "15"
click at [412, 408] on icon "button" at bounding box center [412, 410] width 7 height 7
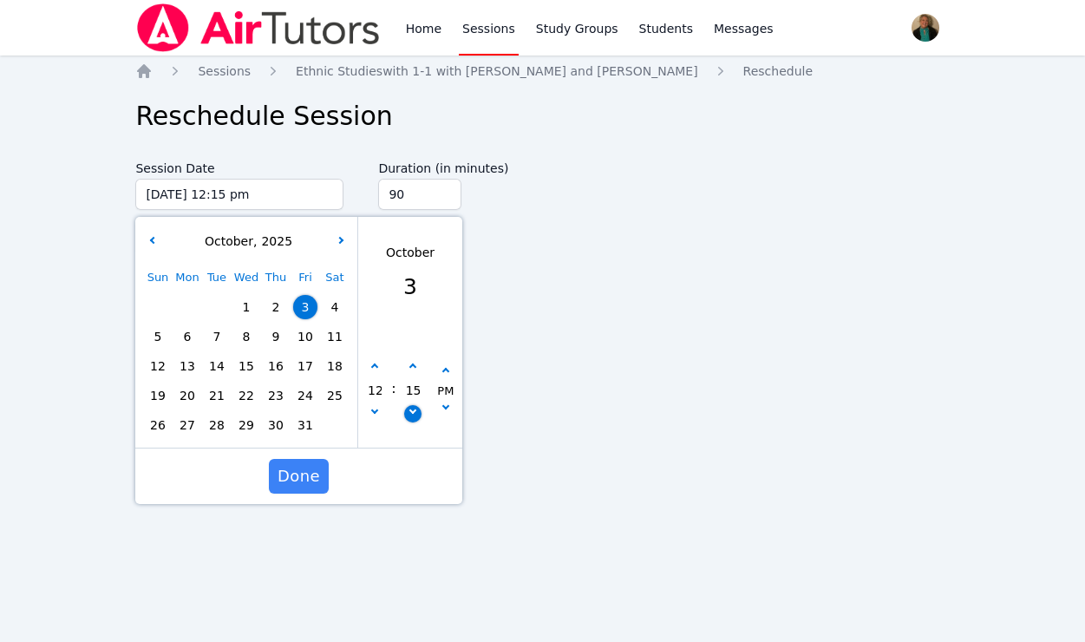
type input "10/03/2025 12:10 pm"
type input "10"
click at [412, 408] on icon "button" at bounding box center [412, 410] width 7 height 7
type input "10/03/2025 12:05 pm"
type input "05"
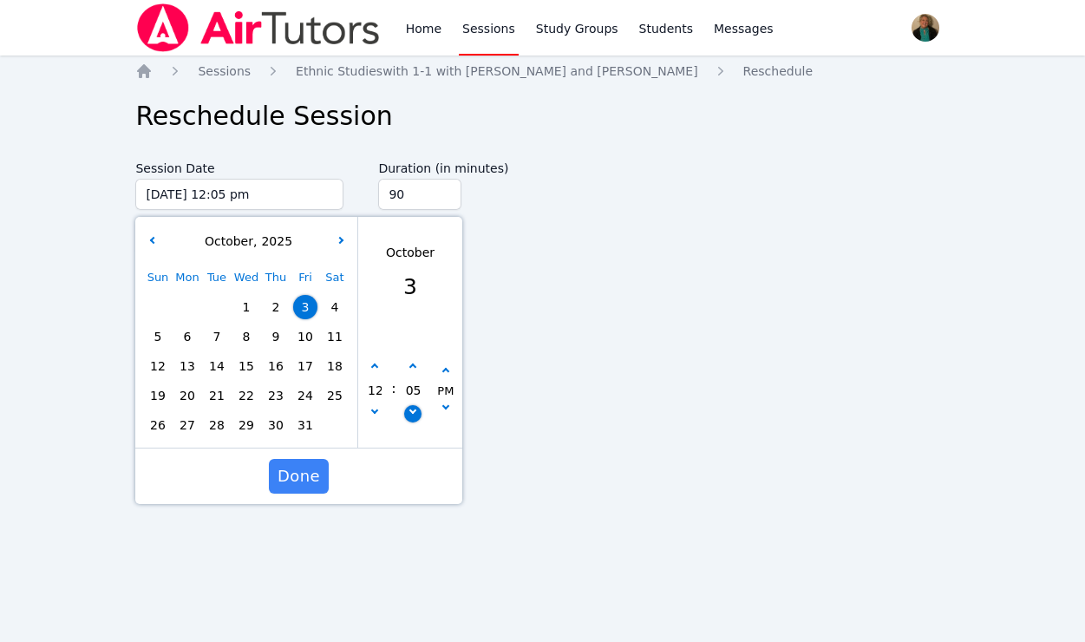
click at [412, 408] on icon "button" at bounding box center [412, 410] width 7 height 7
type input "10/03/2025 12:00 pm"
type input "00"
click at [299, 470] on span "Done" at bounding box center [298, 476] width 42 height 24
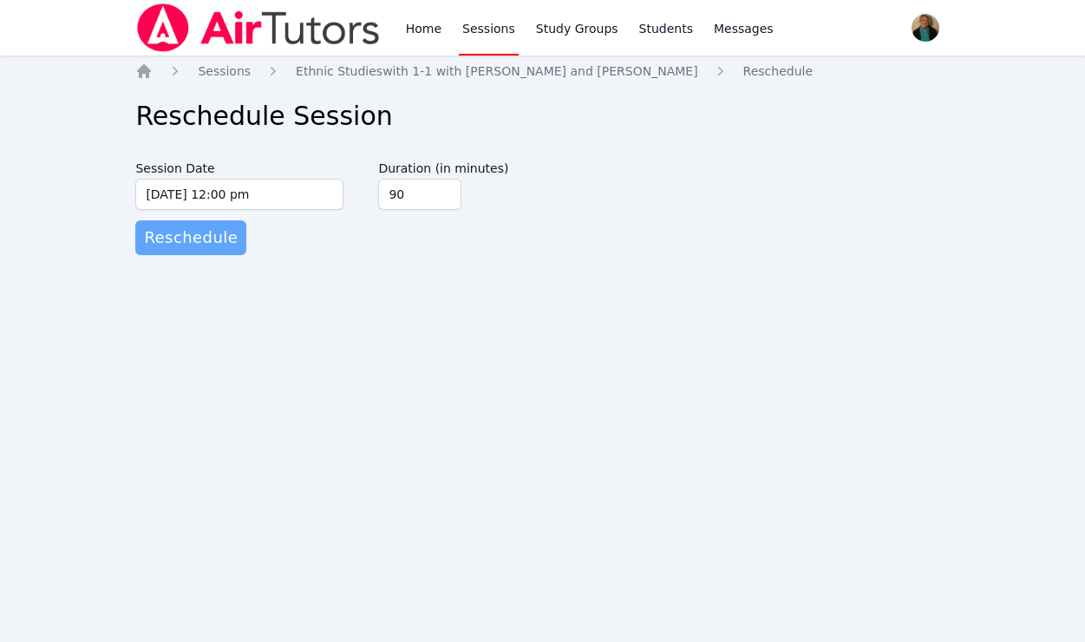
click at [205, 229] on span "Reschedule" at bounding box center [191, 237] width 94 height 24
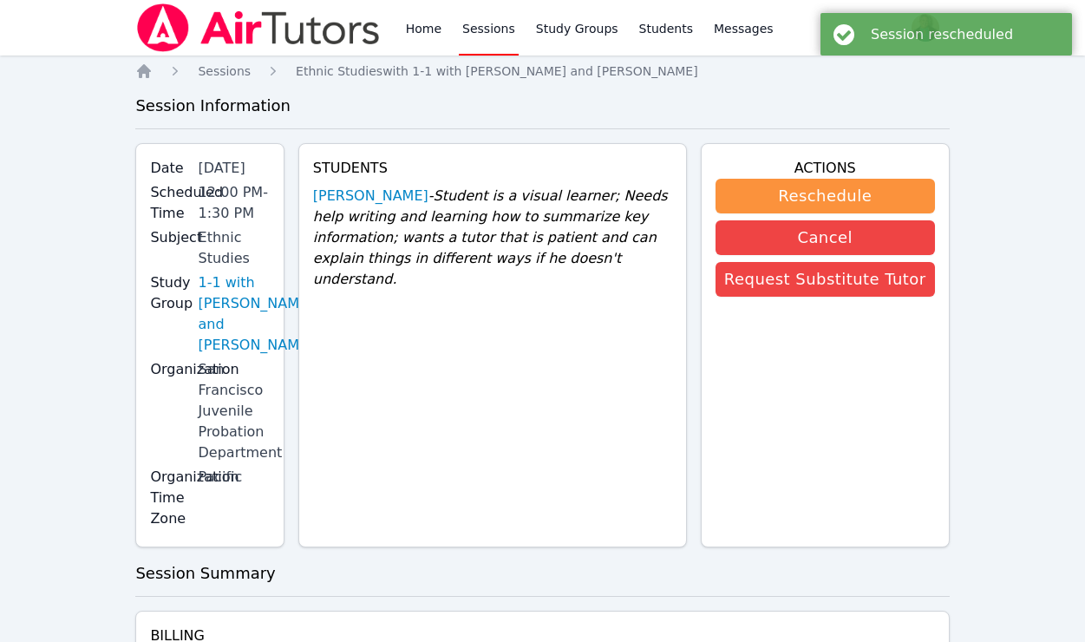
click at [480, 31] on link "Sessions" at bounding box center [489, 27] width 60 height 55
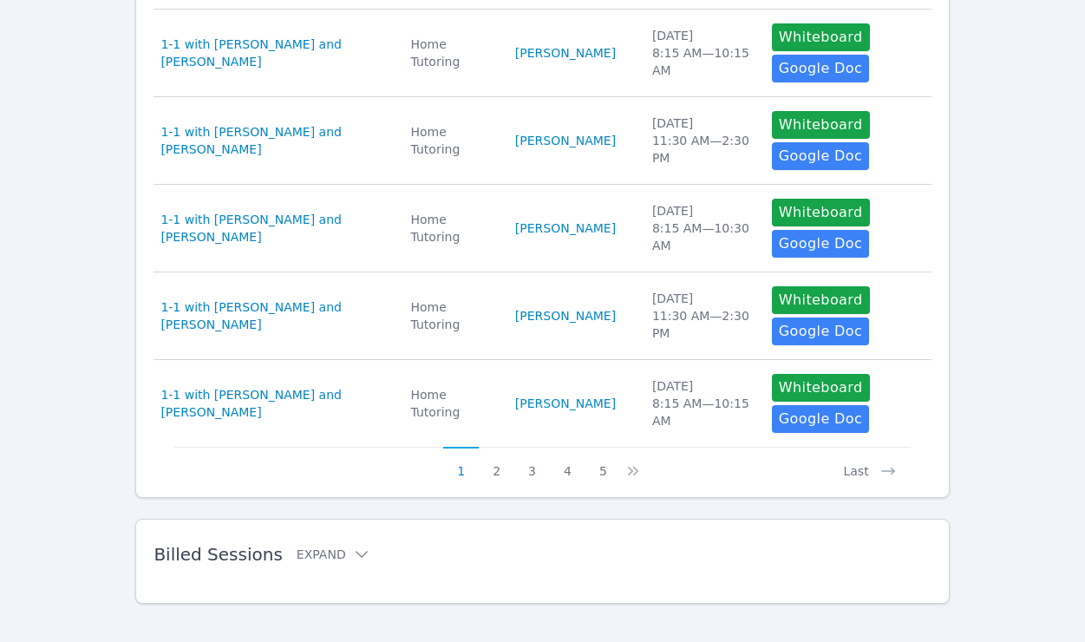
scroll to position [904, 0]
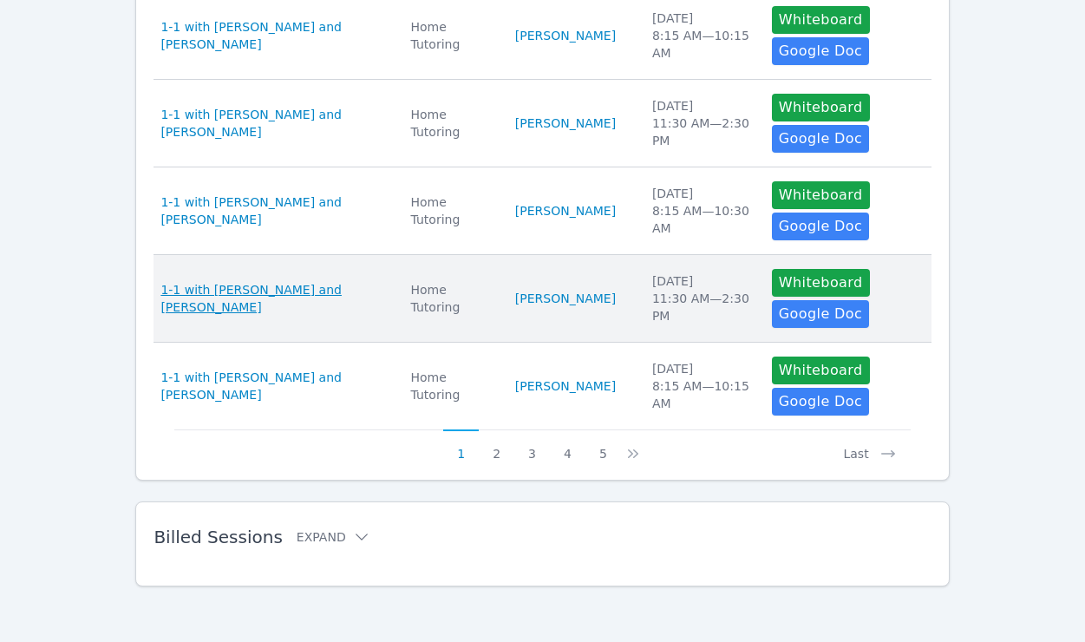
click at [303, 300] on span "1-1 with [PERSON_NAME] and [PERSON_NAME]" at bounding box center [274, 298] width 229 height 35
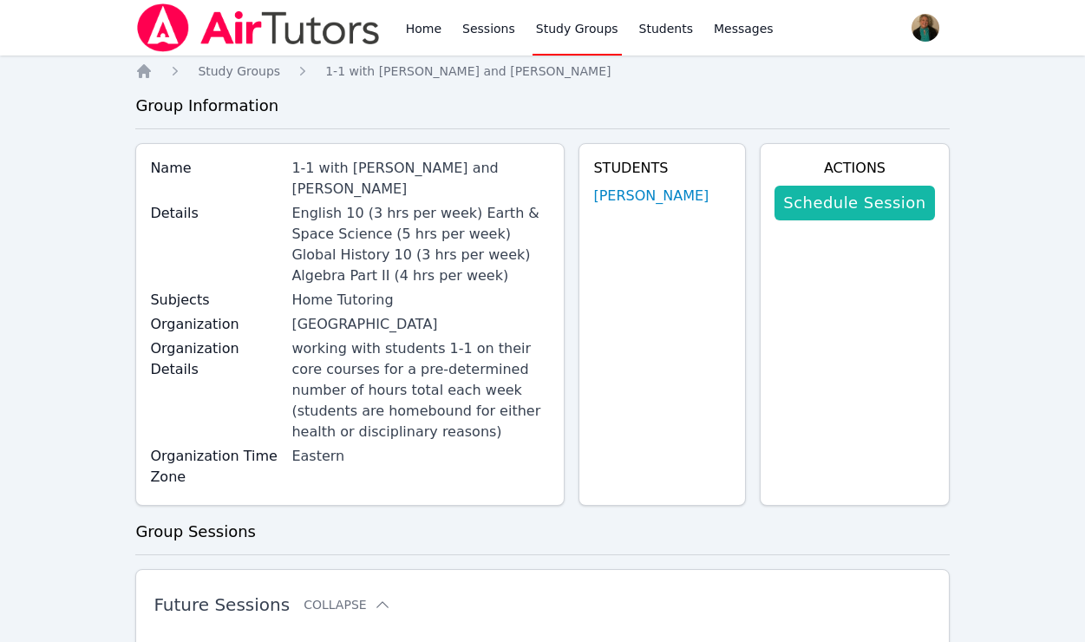
click at [873, 200] on link "Schedule Session" at bounding box center [854, 203] width 160 height 35
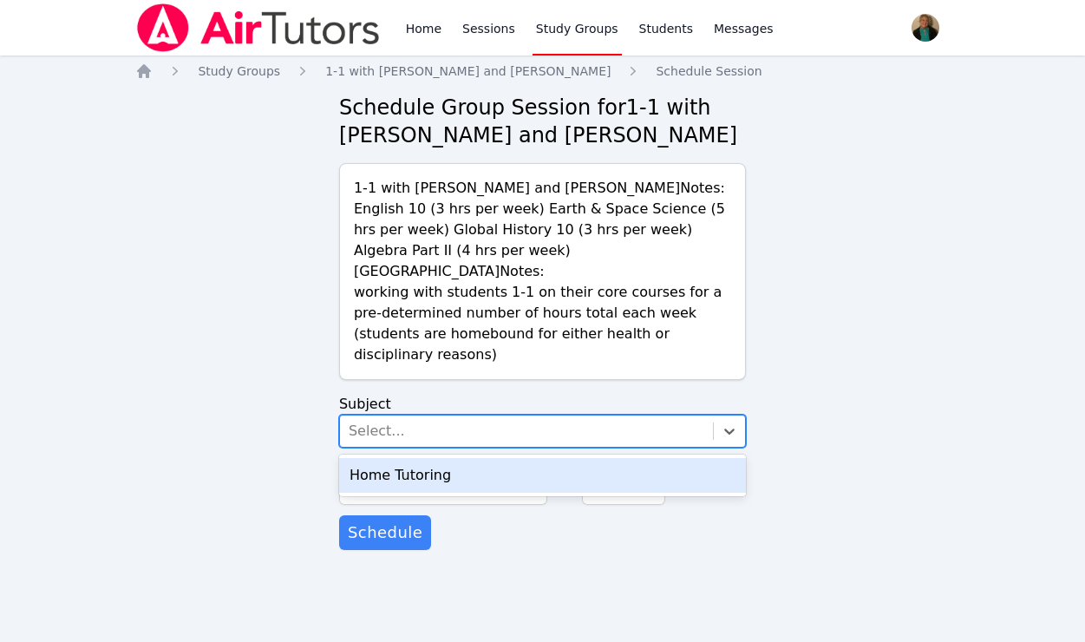
click at [490, 415] on div "Select..." at bounding box center [526, 430] width 373 height 31
click at [478, 458] on div "Home Tutoring" at bounding box center [542, 475] width 407 height 35
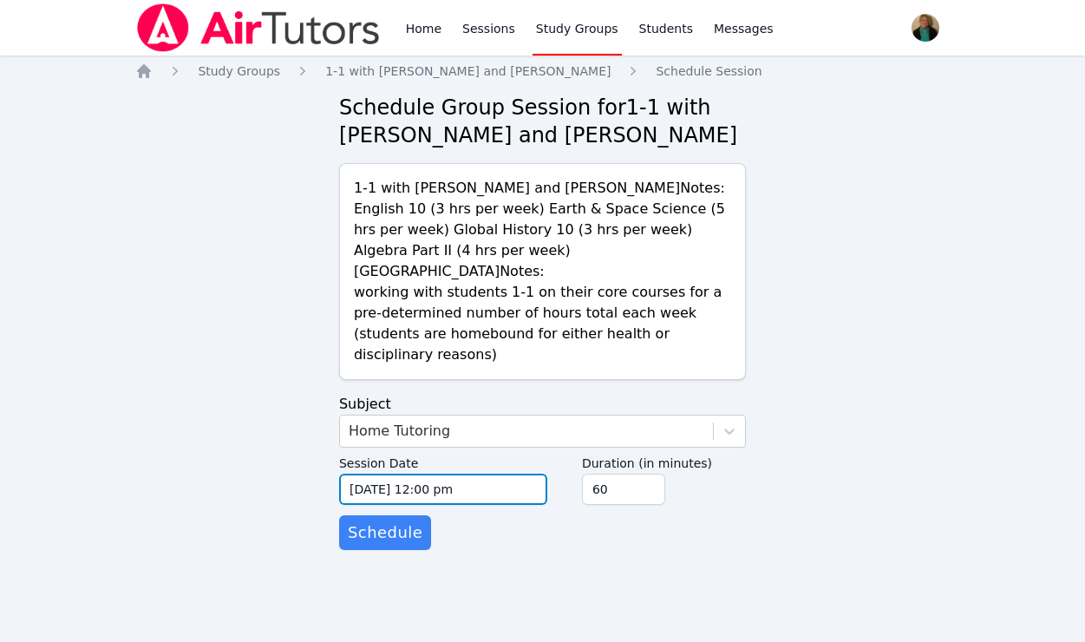
click at [497, 473] on input "09/27/2025 12:00 pm" at bounding box center [443, 488] width 208 height 31
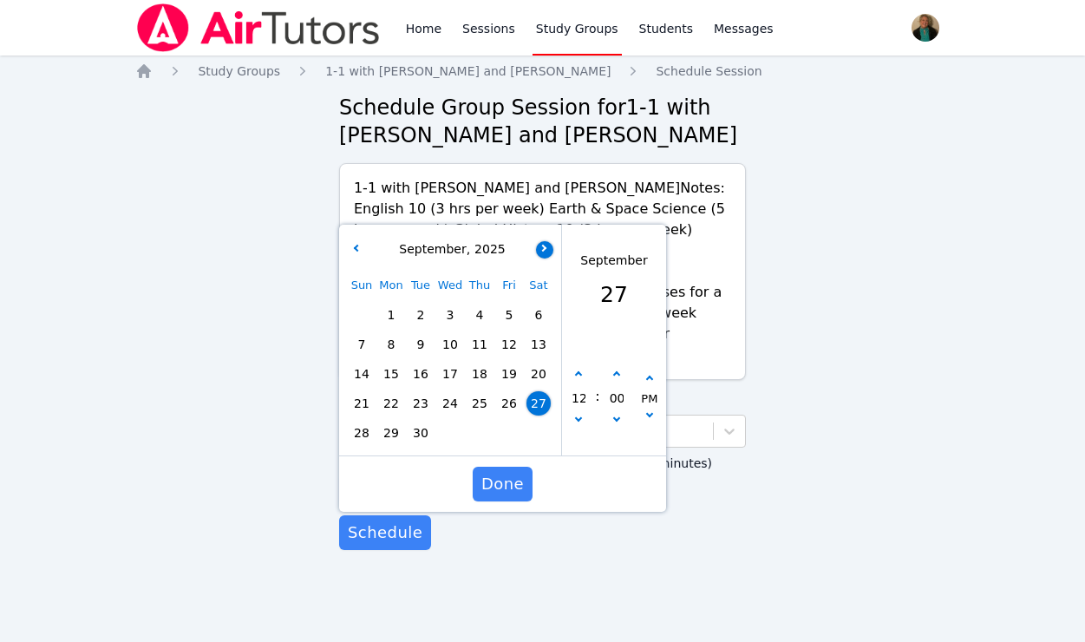
click at [544, 241] on button "button" at bounding box center [544, 249] width 17 height 17
click at [514, 303] on span "3" at bounding box center [509, 315] width 24 height 24
click at [578, 371] on icon "button" at bounding box center [578, 374] width 7 height 7
type input "10/03/2025 01:00 pm"
type input "01"
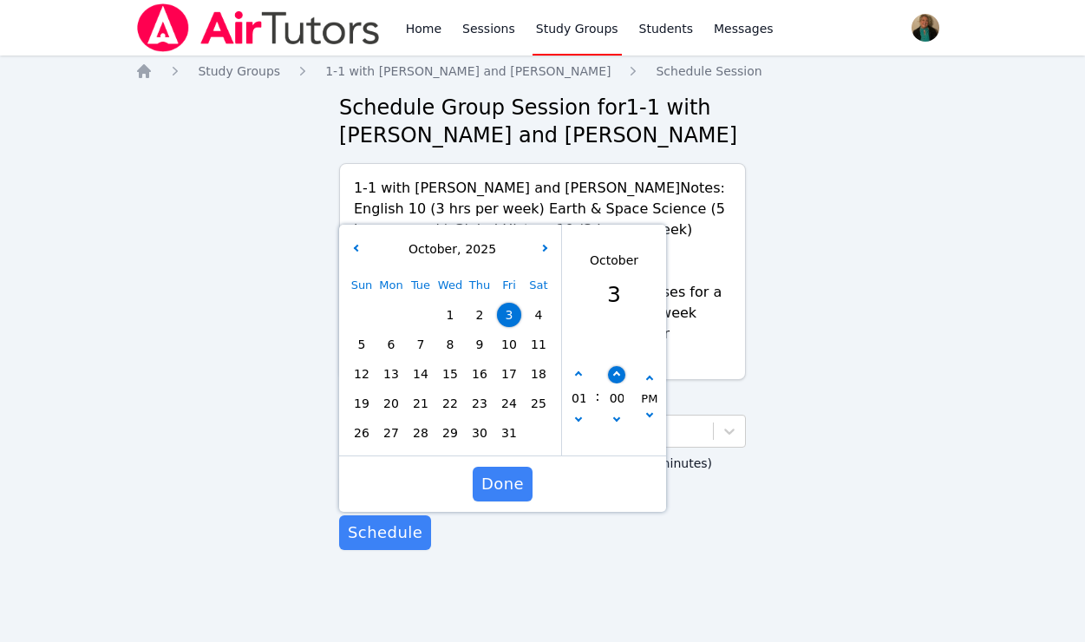
click at [613, 366] on button "button" at bounding box center [616, 374] width 17 height 17
type input "10/03/2025 01:05 pm"
type input "05"
click at [613, 366] on button "button" at bounding box center [616, 374] width 17 height 17
type input "10/03/2025 01:10 pm"
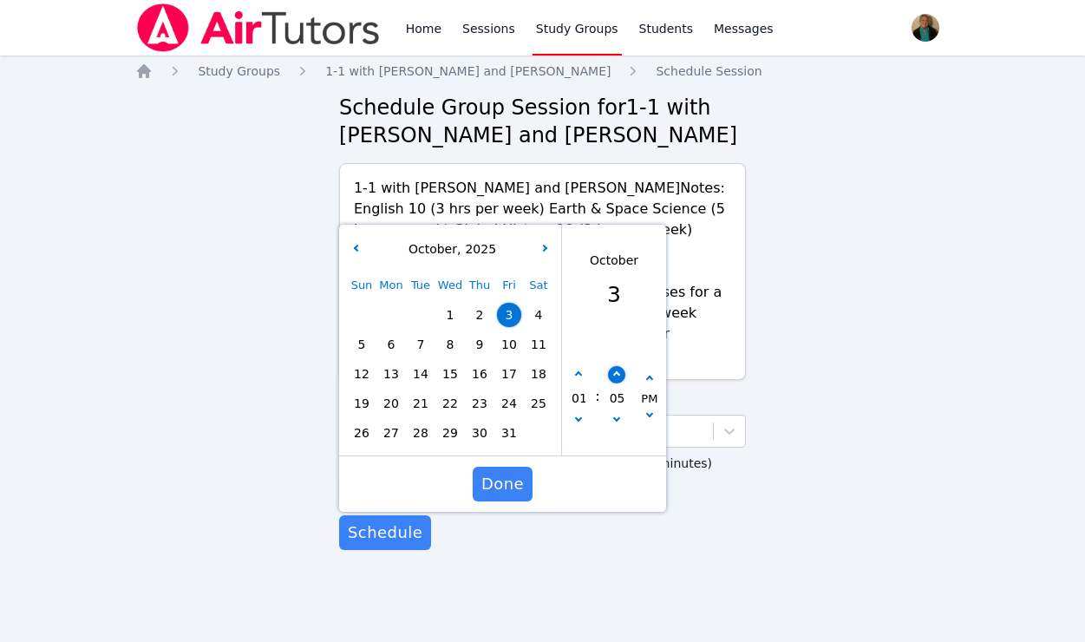
type input "10"
click at [613, 366] on button "button" at bounding box center [616, 374] width 17 height 17
type input "10/03/2025 01:15 pm"
type input "15"
click at [613, 366] on button "button" at bounding box center [616, 374] width 17 height 17
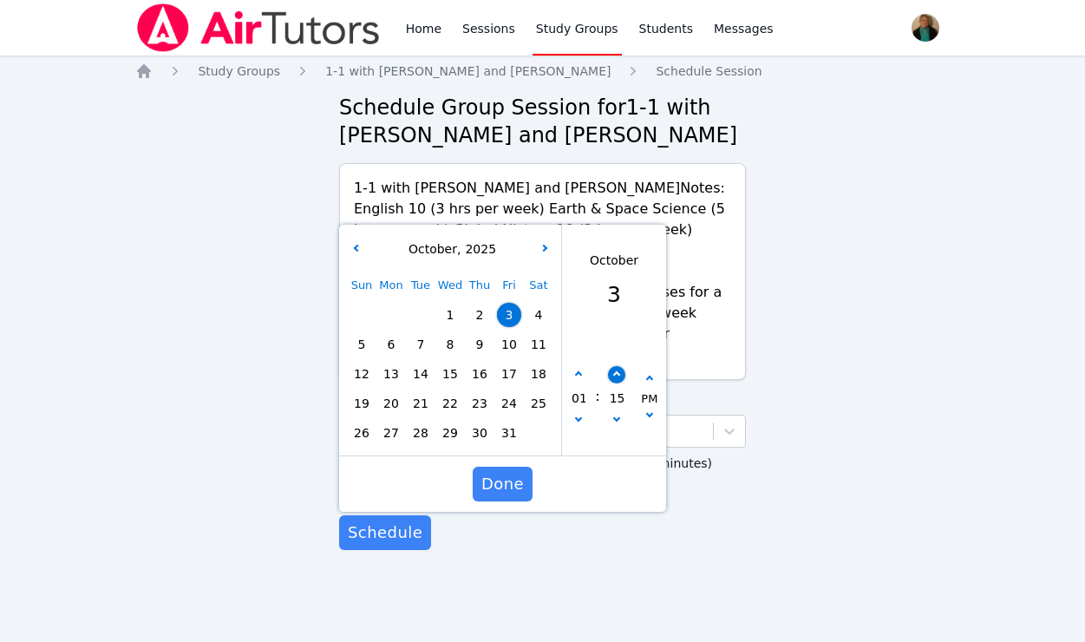
type input "10/03/2025 01:20 pm"
type input "20"
click at [613, 366] on button "button" at bounding box center [616, 374] width 17 height 17
type input "10/03/2025 01:25 pm"
type input "25"
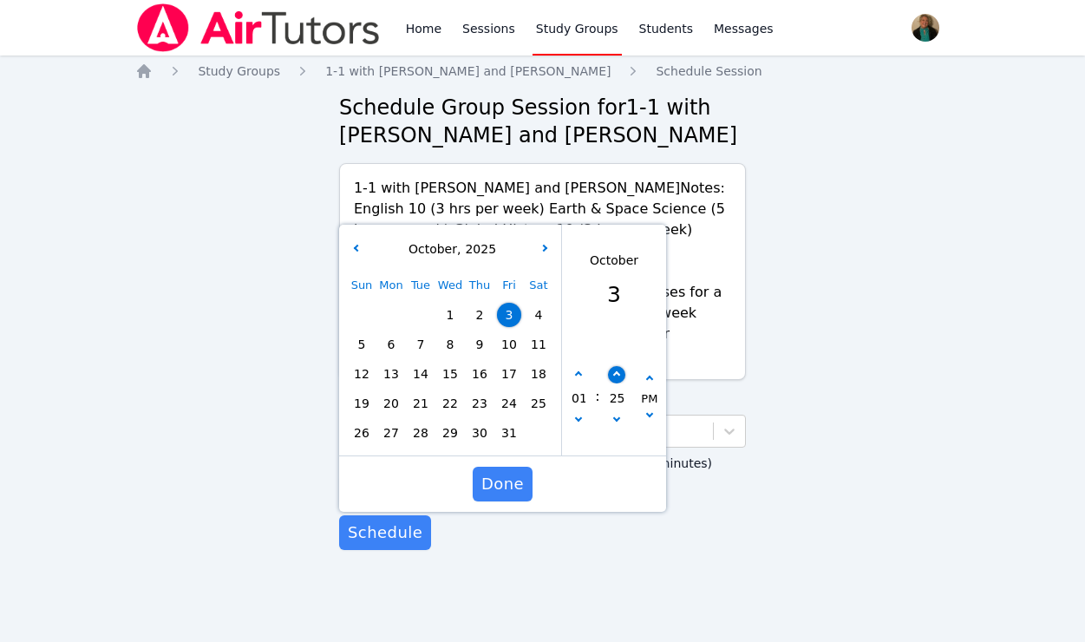
click at [613, 366] on button "button" at bounding box center [616, 374] width 17 height 17
type input "10/03/2025 01:30 pm"
type input "30"
click at [506, 472] on span "Done" at bounding box center [502, 484] width 42 height 24
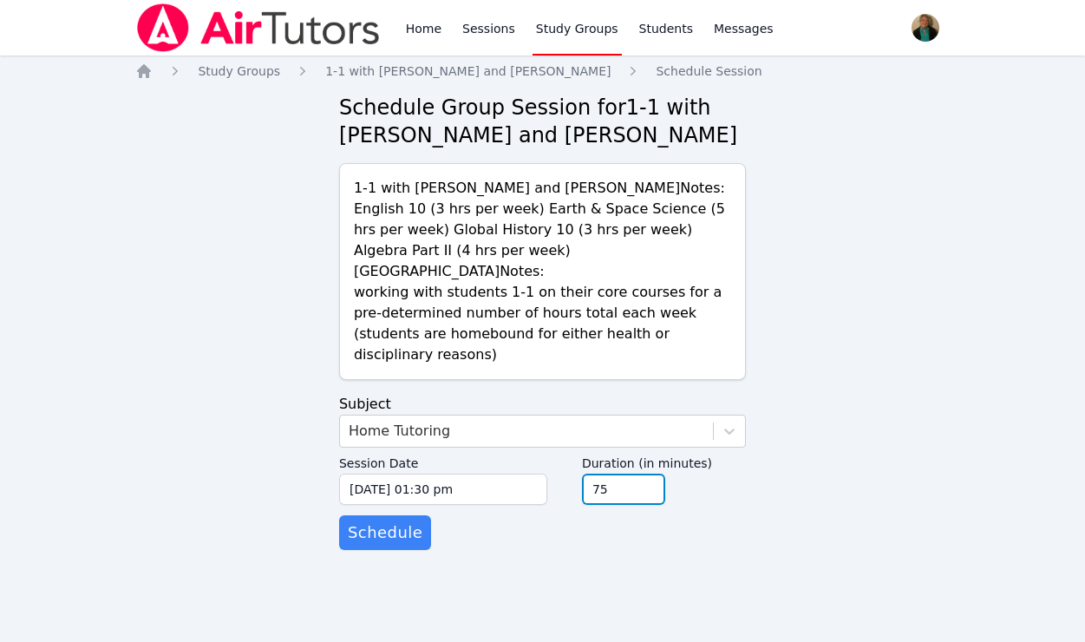
click at [645, 473] on input "75" at bounding box center [623, 488] width 83 height 31
click at [645, 473] on input "90" at bounding box center [623, 488] width 83 height 31
click at [645, 473] on input "105" at bounding box center [623, 488] width 83 height 31
type input "120"
click at [645, 473] on input "120" at bounding box center [623, 488] width 83 height 31
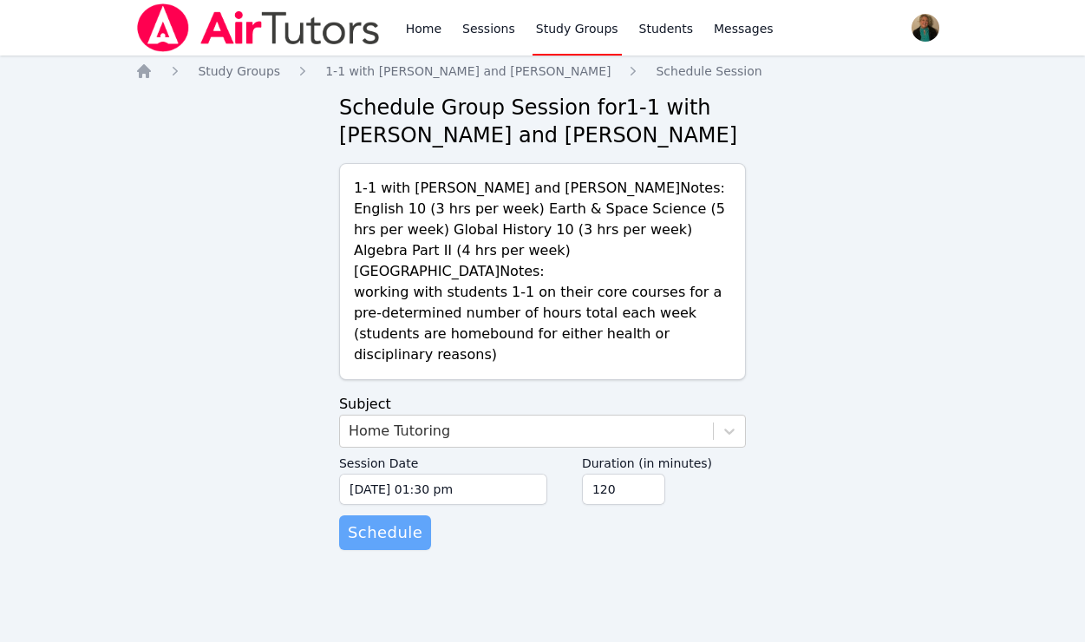
click at [396, 520] on span "Schedule" at bounding box center [385, 532] width 75 height 24
